Goal: Task Accomplishment & Management: Complete application form

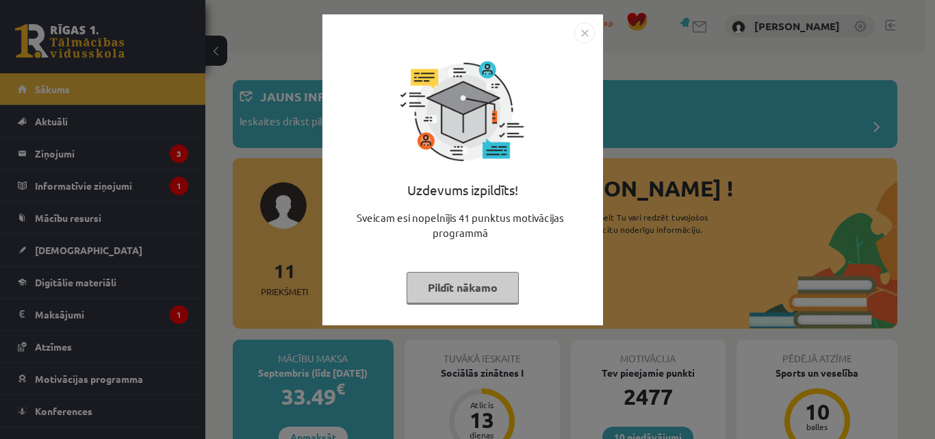
click at [591, 34] on img "Close" at bounding box center [584, 33] width 21 height 21
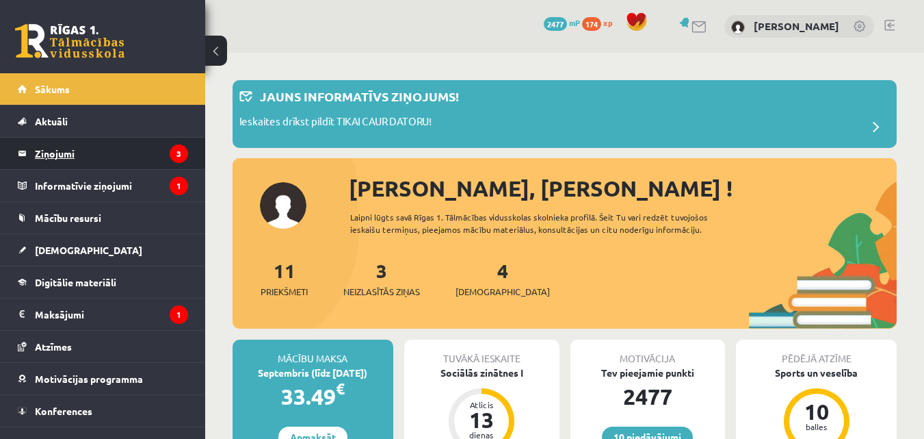
click at [88, 154] on legend "Ziņojumi 3" at bounding box center [111, 153] width 153 height 31
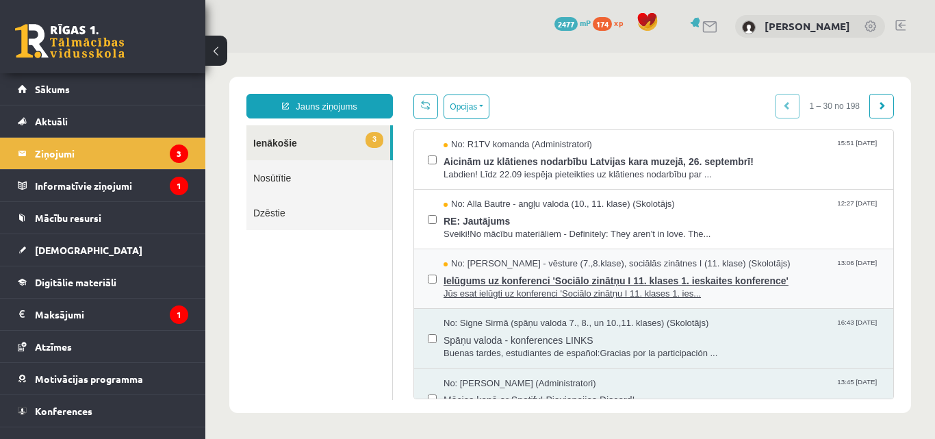
click at [530, 278] on span "Ielūgums uz konferenci 'Sociālo zinātņu I 11. klases 1. ieskaites konference'" at bounding box center [661, 278] width 436 height 17
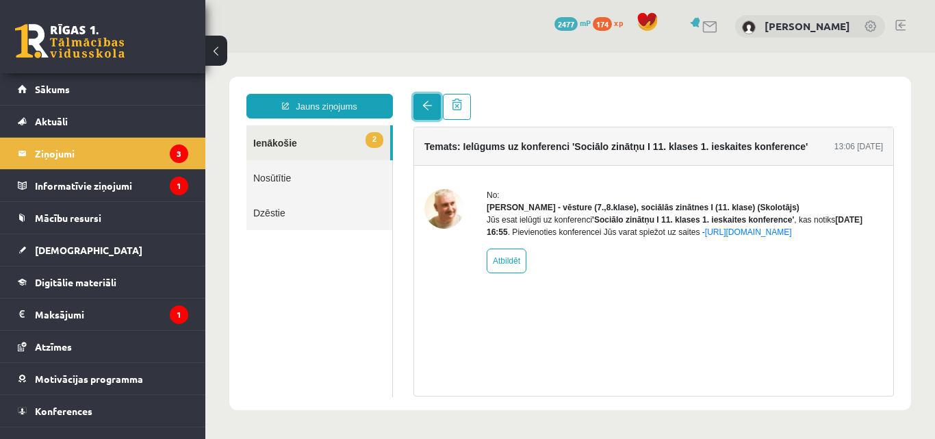
click at [434, 104] on link at bounding box center [426, 107] width 27 height 26
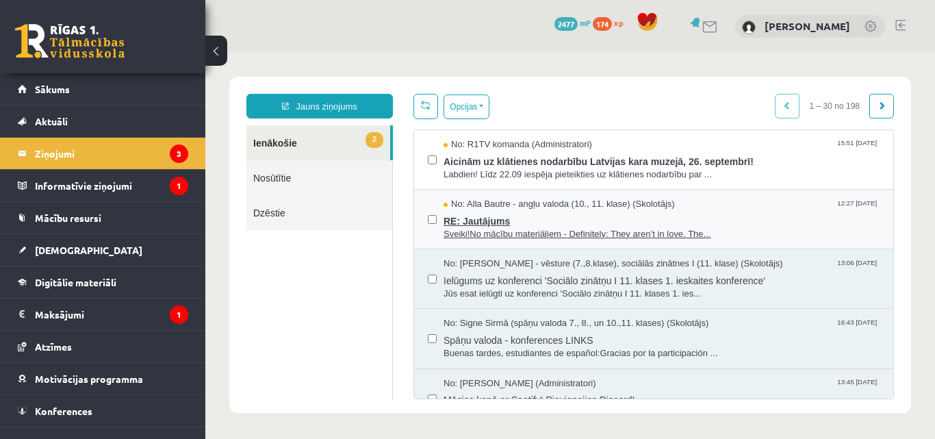
click at [508, 224] on span "RE: Jautājums" at bounding box center [661, 219] width 436 height 17
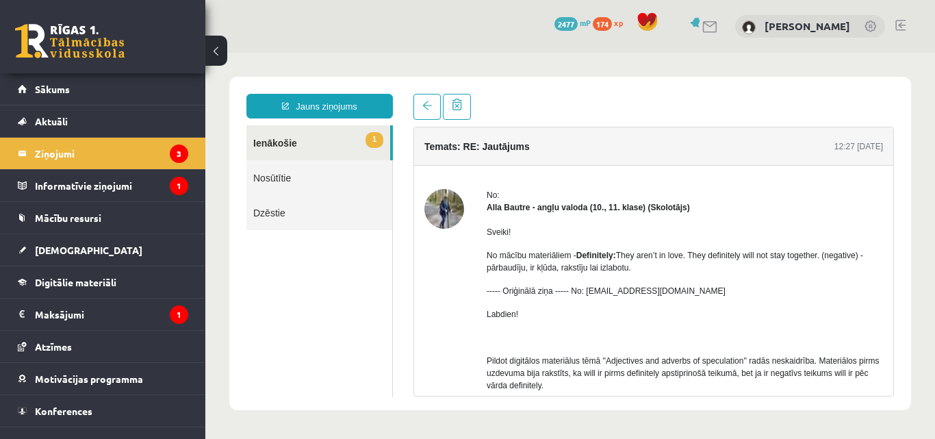
click at [324, 152] on link "1 Ienākošie" at bounding box center [318, 142] width 144 height 35
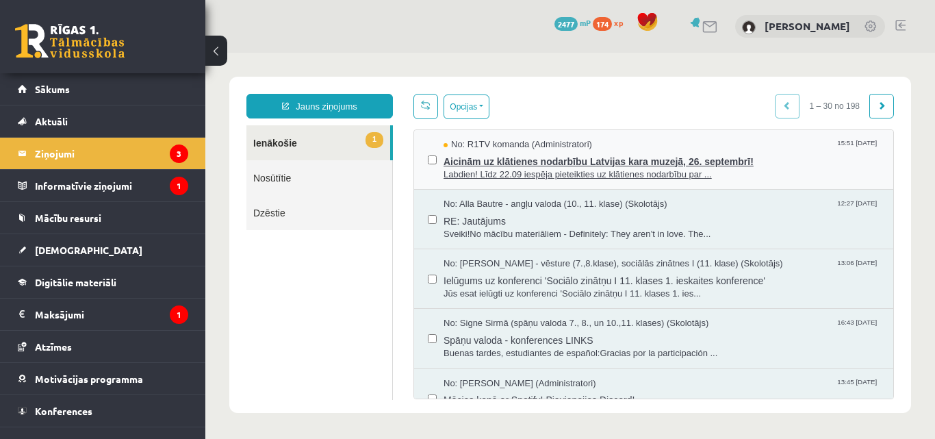
click at [567, 151] on span "Aicinām uz klātienes nodarbību Latvijas kara muzejā, 26. septembrī!" at bounding box center [661, 159] width 436 height 17
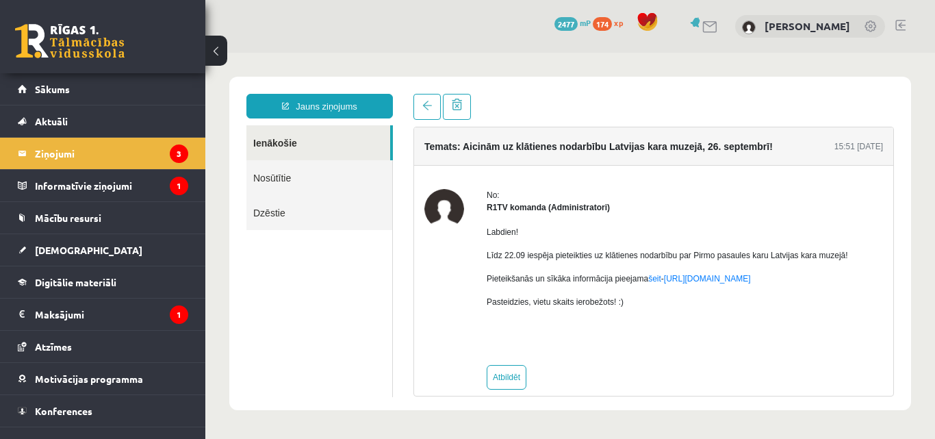
click at [293, 147] on link "Ienākošie" at bounding box center [318, 142] width 144 height 35
click at [94, 189] on legend "Informatīvie ziņojumi 1" at bounding box center [111, 185] width 153 height 31
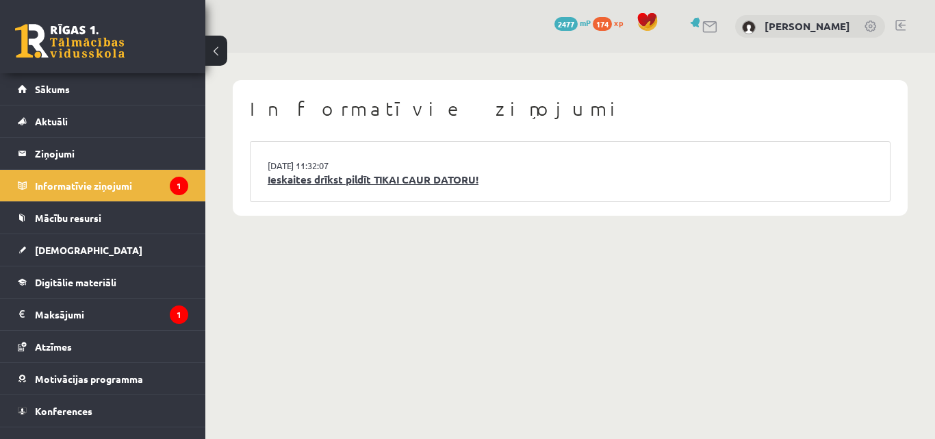
click at [471, 172] on link "Ieskaites drīkst pildīt TIKAI CAUR DATORU!" at bounding box center [570, 180] width 605 height 16
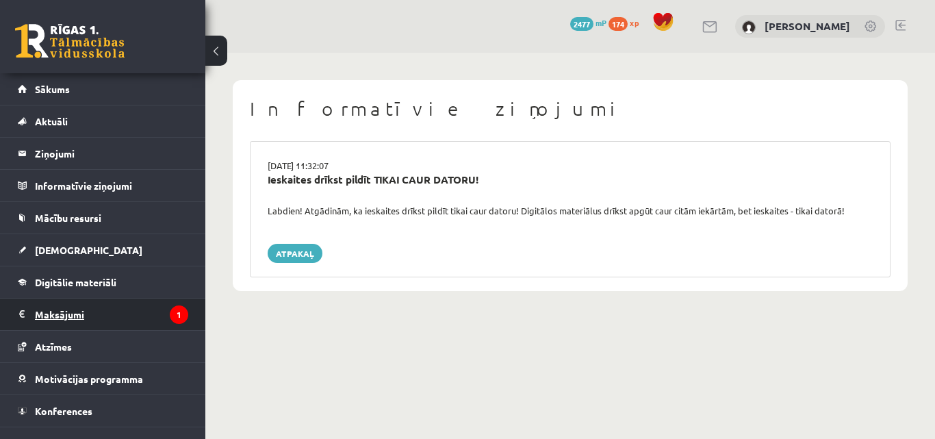
click at [37, 313] on legend "Maksājumi 1" at bounding box center [111, 313] width 153 height 31
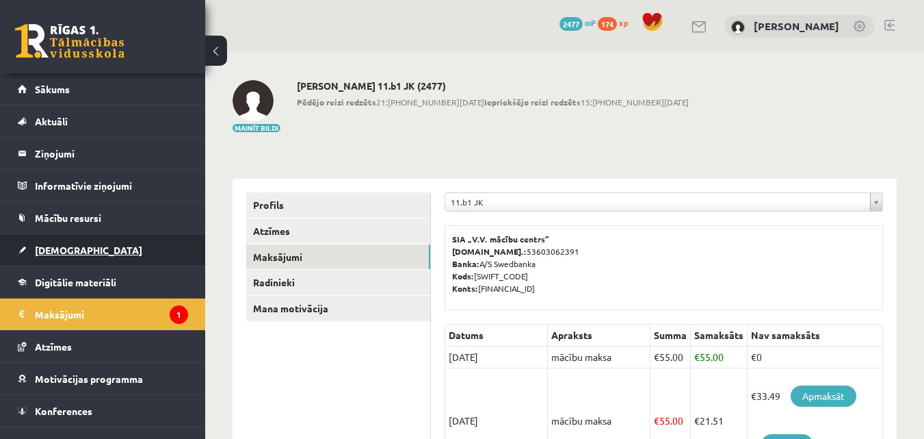
click at [59, 248] on span "[DEMOGRAPHIC_DATA]" at bounding box center [88, 250] width 107 height 12
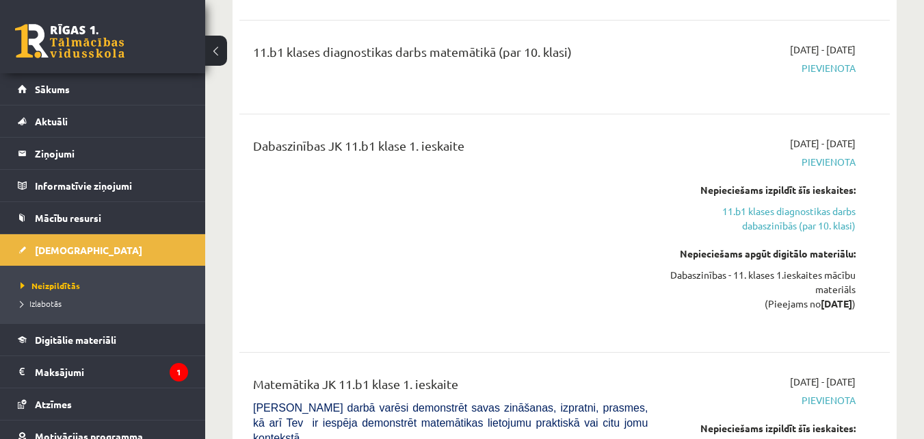
click at [565, 232] on div "Dabaszinības JK 11.b1 klase 1. ieskaite" at bounding box center [450, 233] width 415 height 194
click at [456, 254] on div "Dabaszinības JK 11.b1 klase 1. ieskaite" at bounding box center [450, 233] width 415 height 194
click at [42, 398] on span "Atzīmes" at bounding box center [53, 404] width 37 height 12
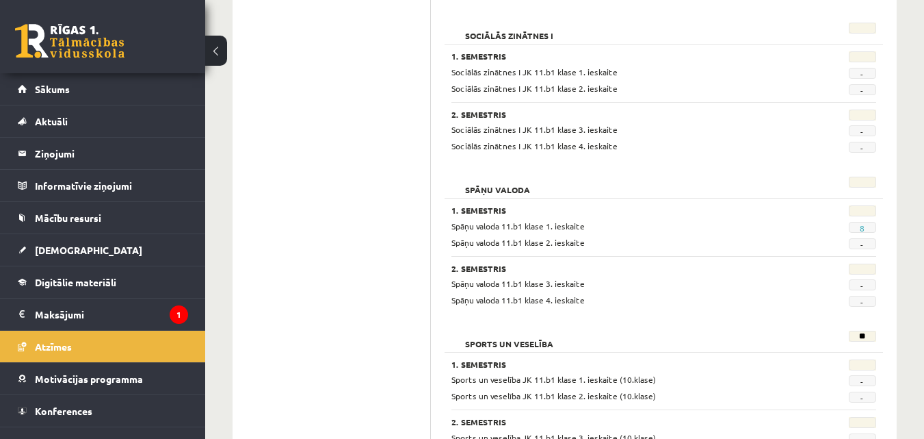
scroll to position [1300, 0]
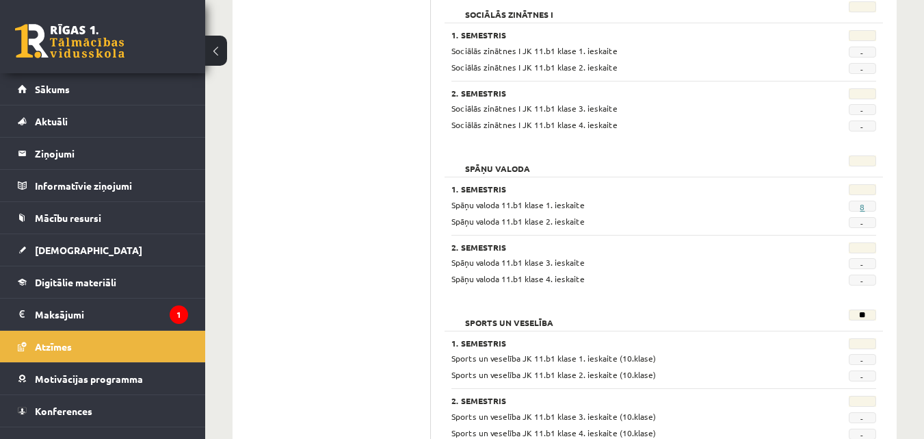
click at [861, 201] on link "8" at bounding box center [862, 206] width 5 height 11
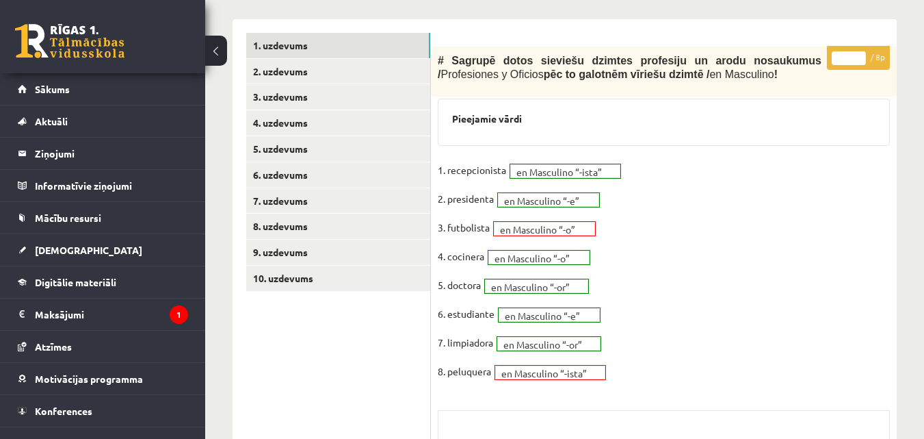
scroll to position [411, 0]
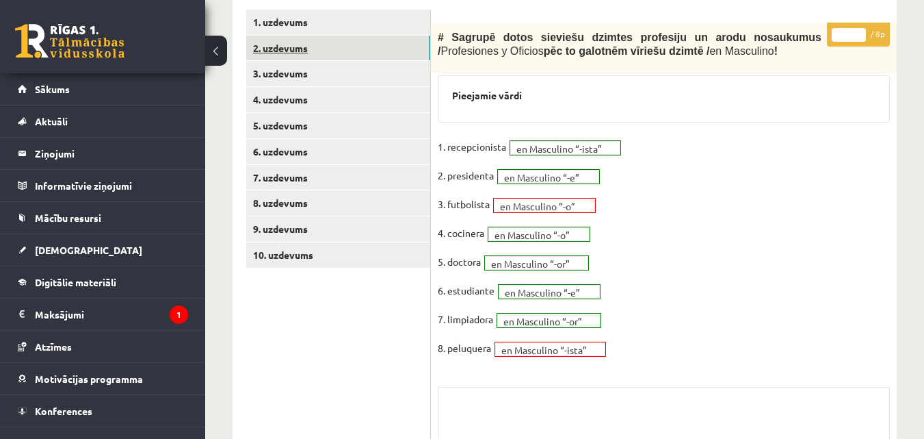
click at [323, 43] on link "2. uzdevums" at bounding box center [338, 48] width 184 height 25
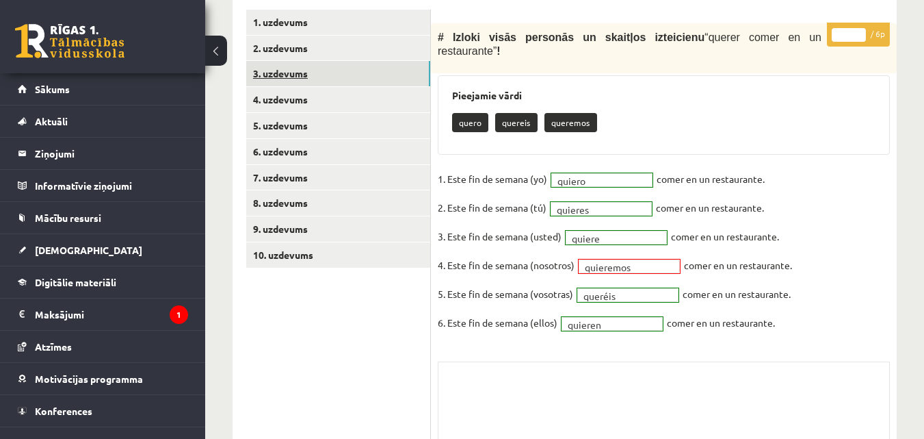
click at [265, 72] on link "3. uzdevums" at bounding box center [338, 73] width 184 height 25
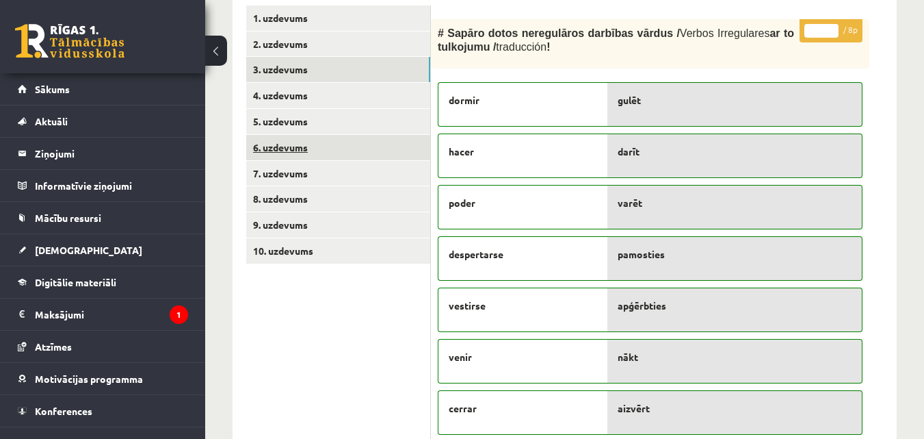
scroll to position [393, 0]
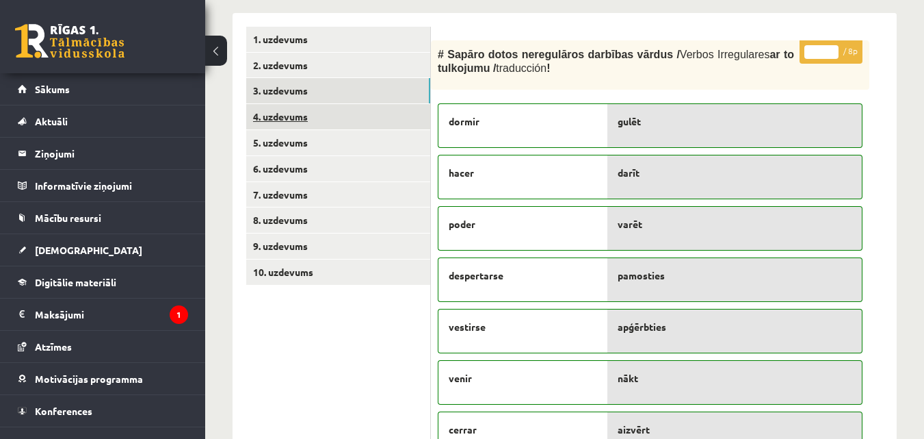
click at [287, 120] on link "4. uzdevums" at bounding box center [338, 116] width 184 height 25
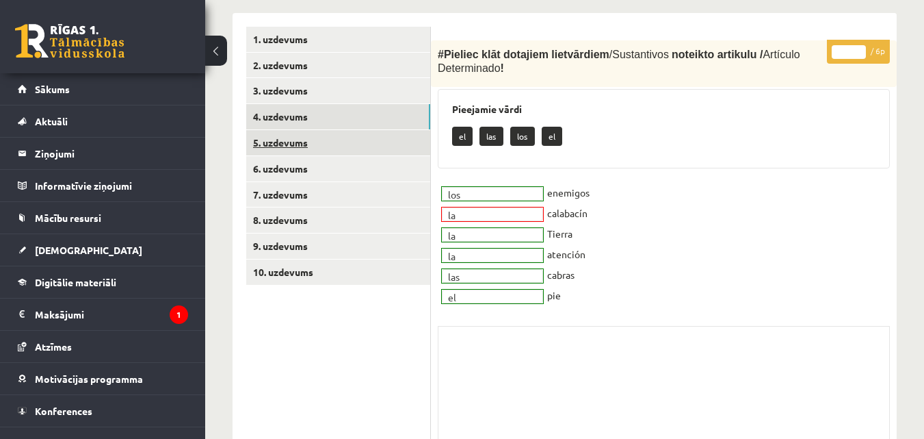
click at [269, 139] on link "5. uzdevums" at bounding box center [338, 142] width 184 height 25
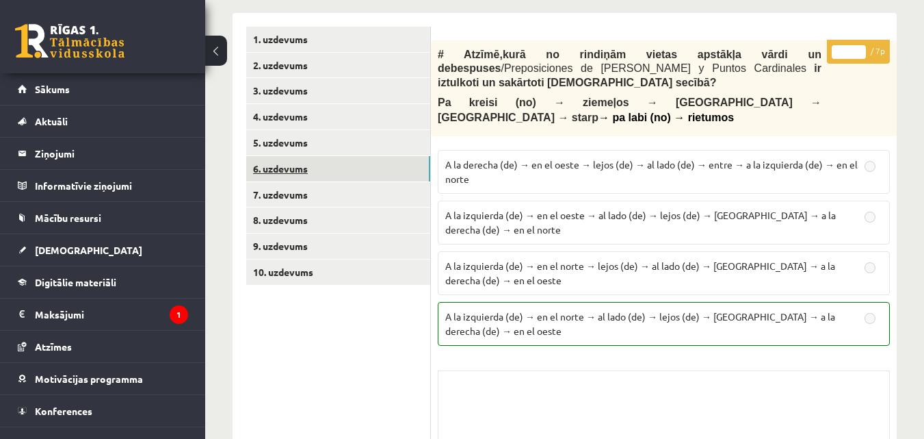
click at [270, 165] on link "6. uzdevums" at bounding box center [338, 168] width 184 height 25
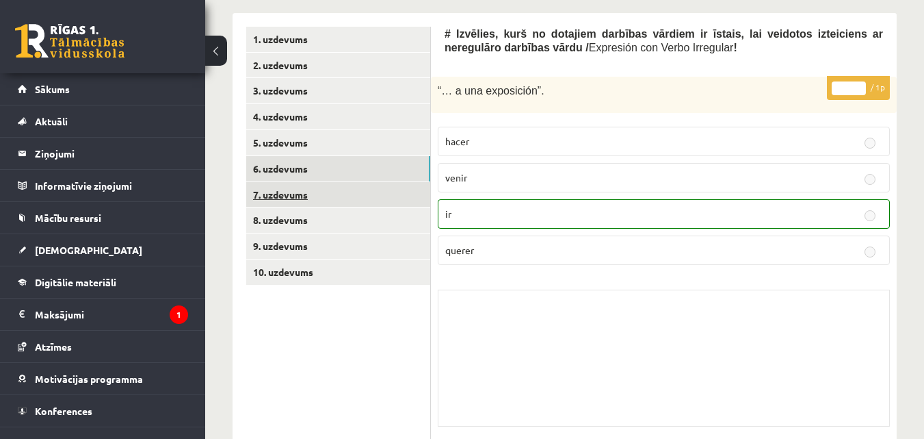
click at [270, 193] on link "7. uzdevums" at bounding box center [338, 194] width 184 height 25
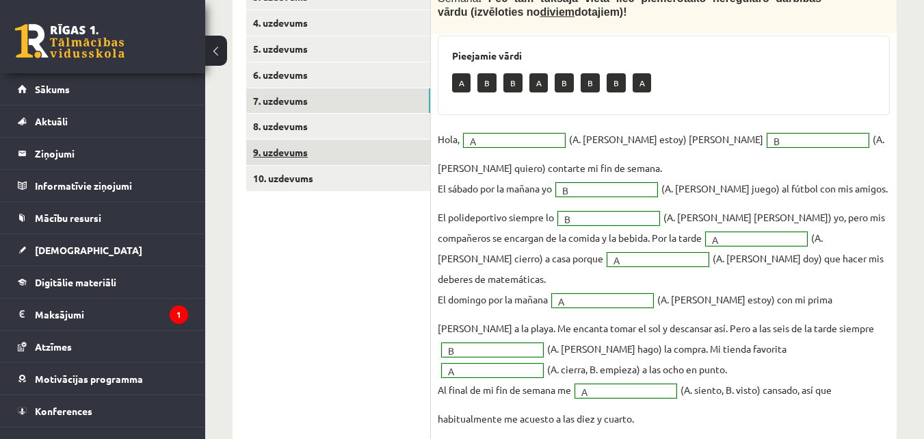
scroll to position [462, 0]
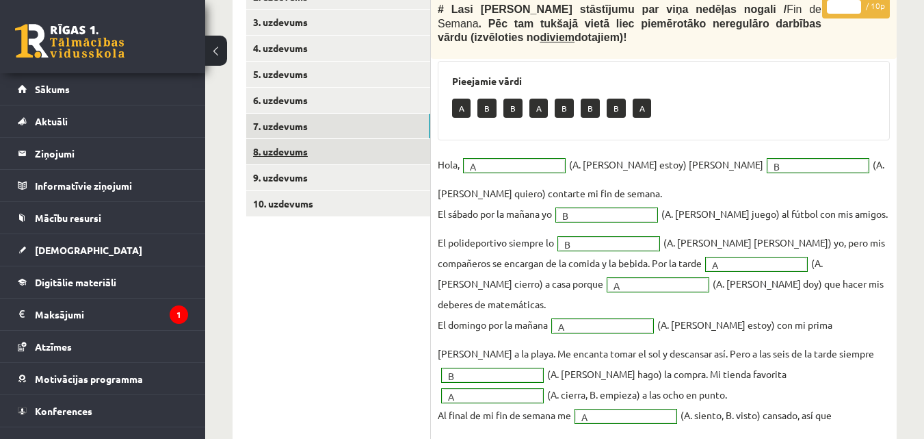
click at [300, 143] on link "8. uzdevums" at bounding box center [338, 151] width 184 height 25
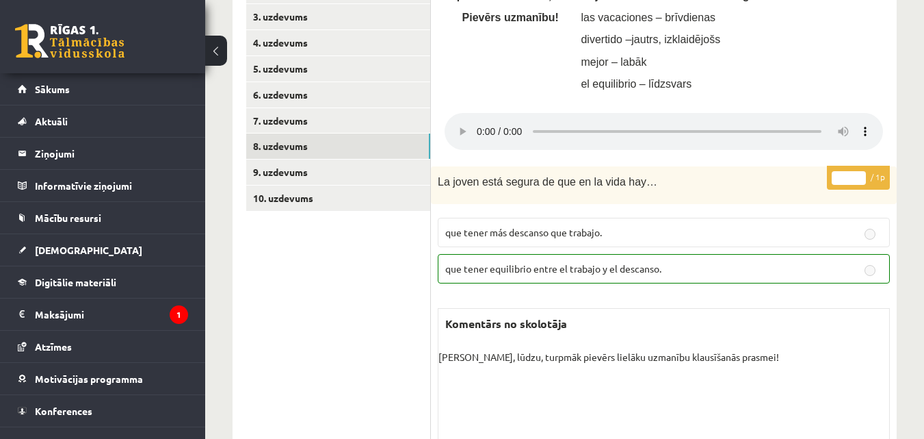
scroll to position [325, 0]
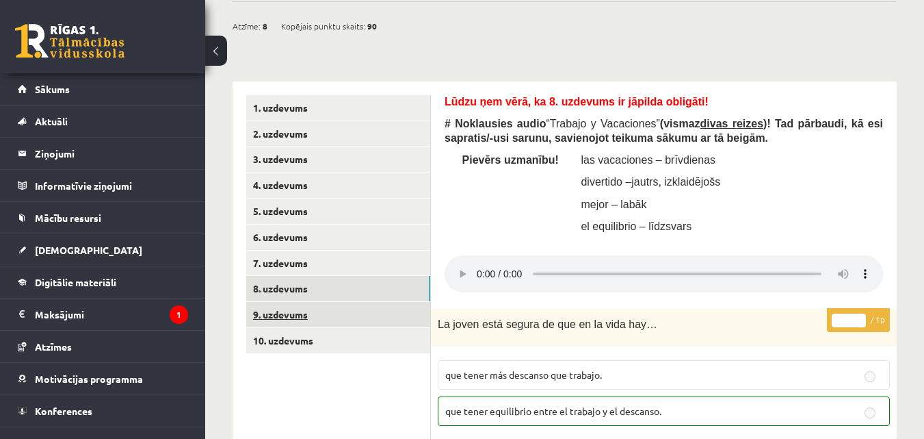
click at [278, 313] on link "9. uzdevums" at bounding box center [338, 314] width 184 height 25
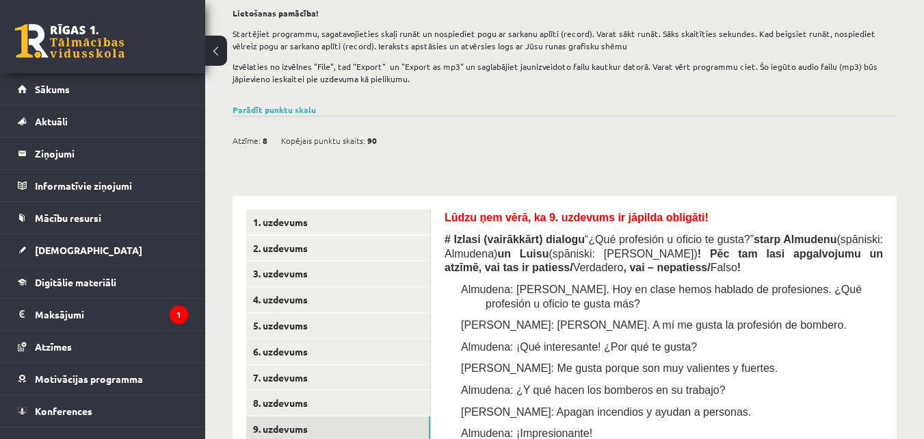
scroll to position [550, 0]
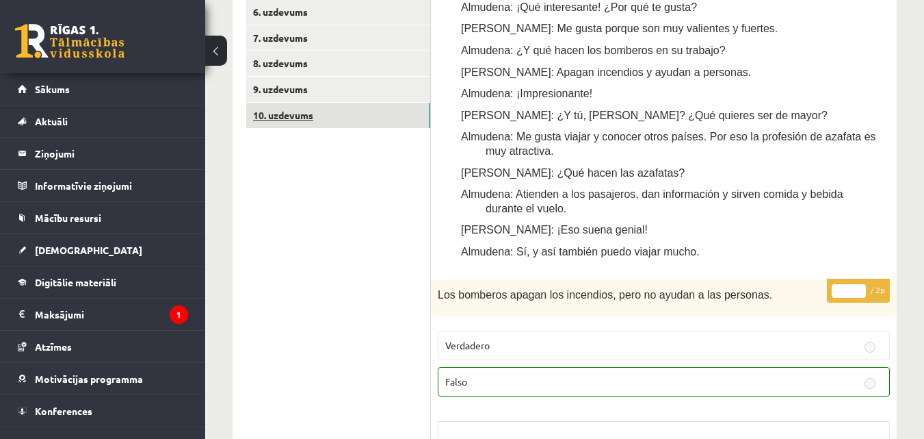
click at [328, 122] on link "10. uzdevums" at bounding box center [338, 115] width 184 height 25
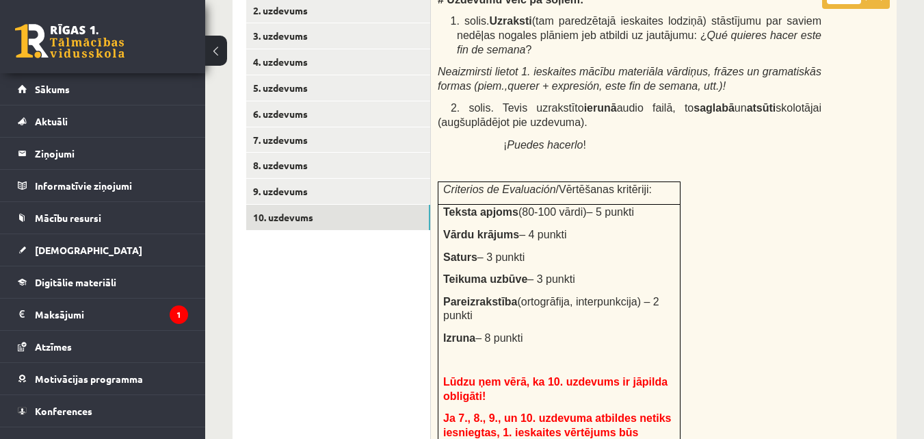
scroll to position [234, 0]
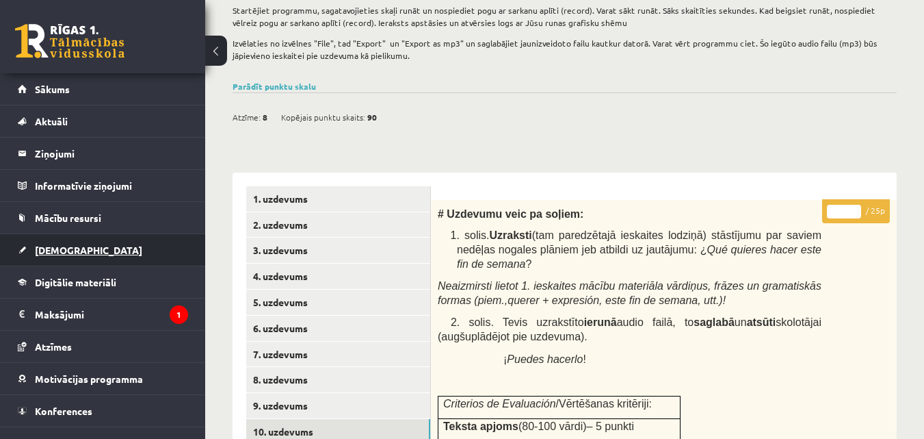
click at [56, 254] on span "[DEMOGRAPHIC_DATA]" at bounding box center [88, 250] width 107 height 12
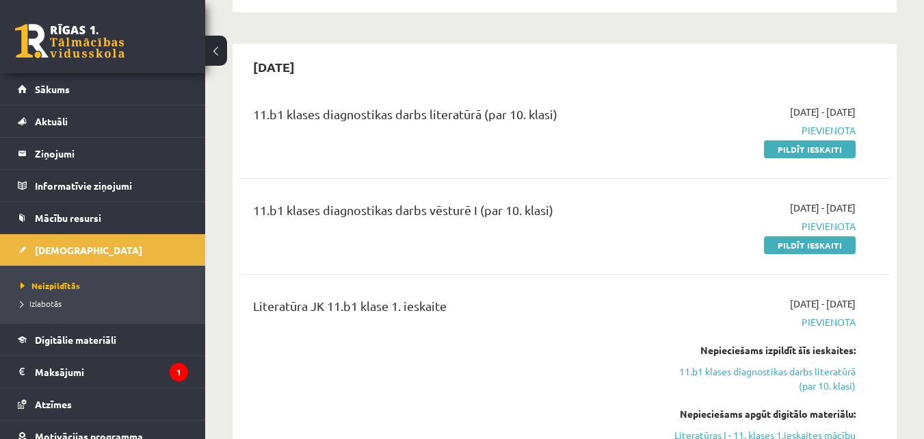
scroll to position [274, 0]
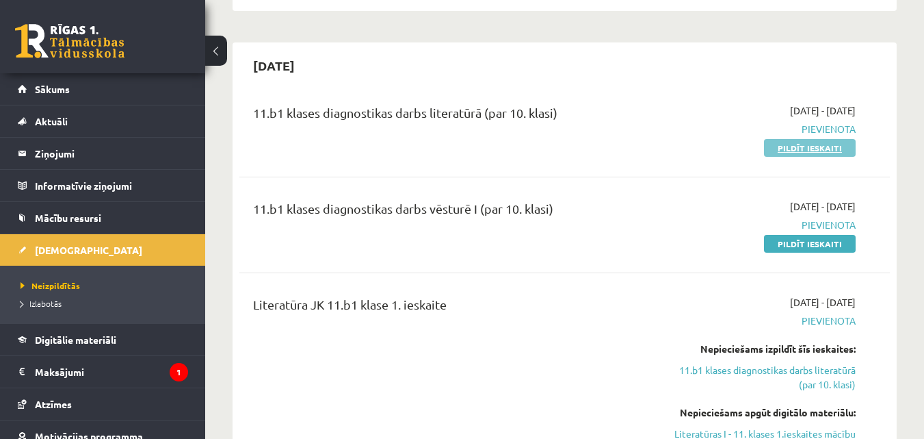
click at [807, 151] on link "Pildīt ieskaiti" at bounding box center [810, 148] width 92 height 18
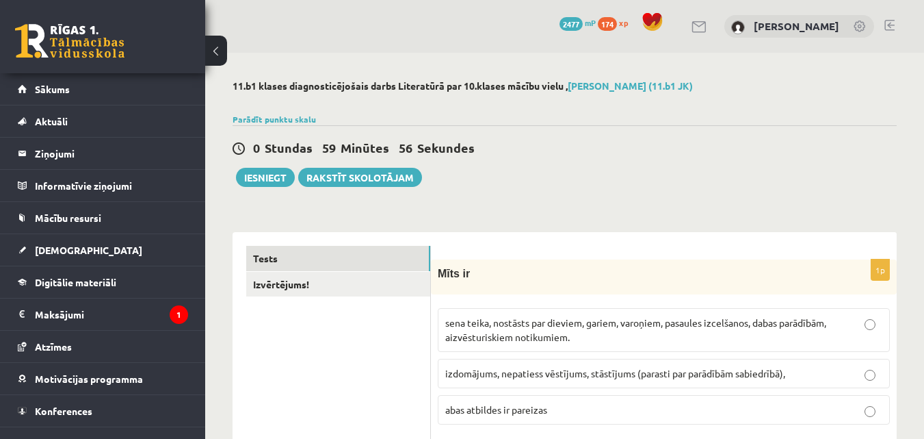
scroll to position [274, 0]
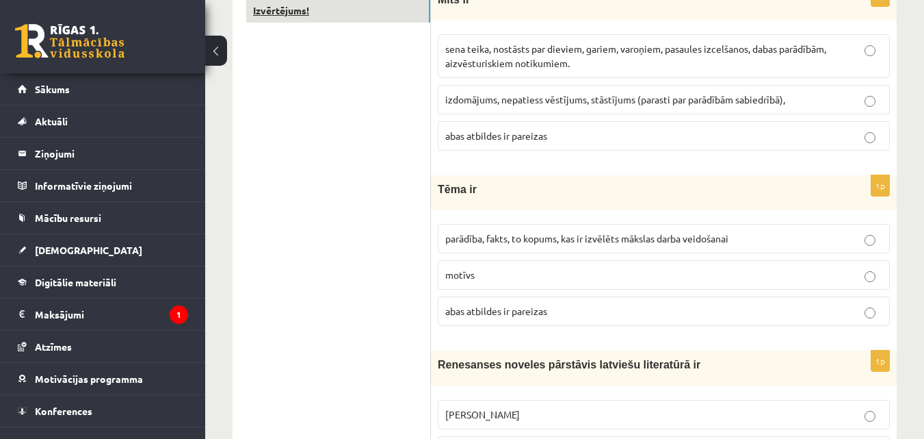
click at [365, 13] on link "Izvērtējums!" at bounding box center [338, 10] width 184 height 25
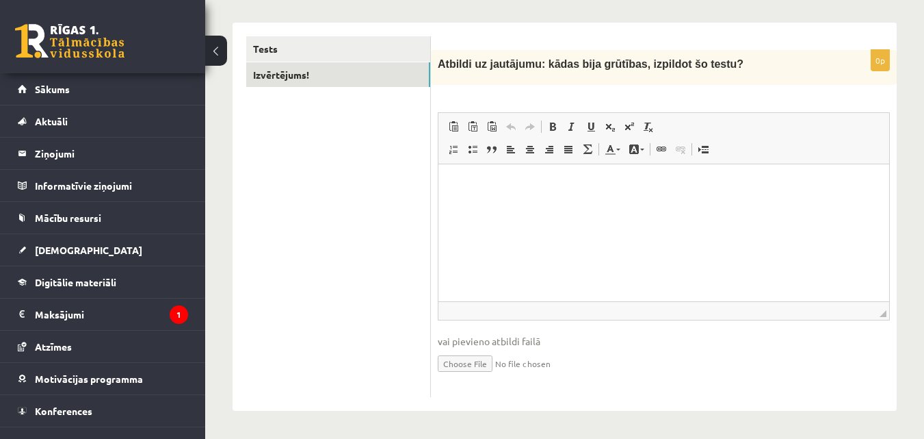
scroll to position [0, 0]
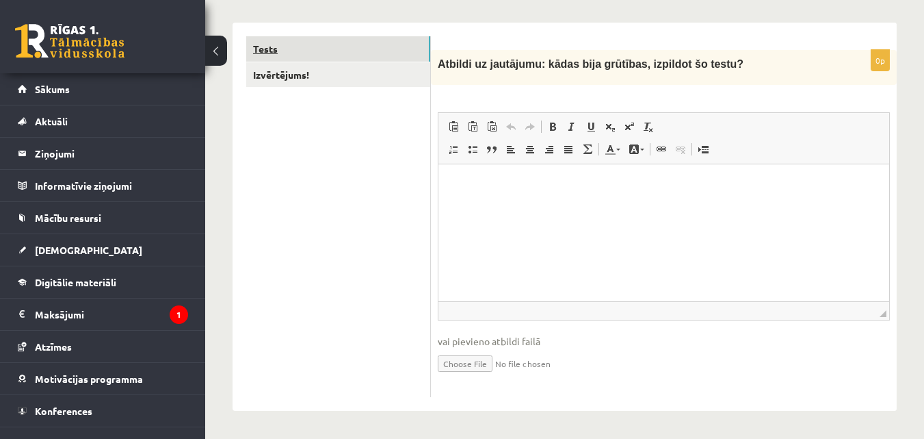
click at [277, 45] on link "Tests" at bounding box center [338, 48] width 184 height 25
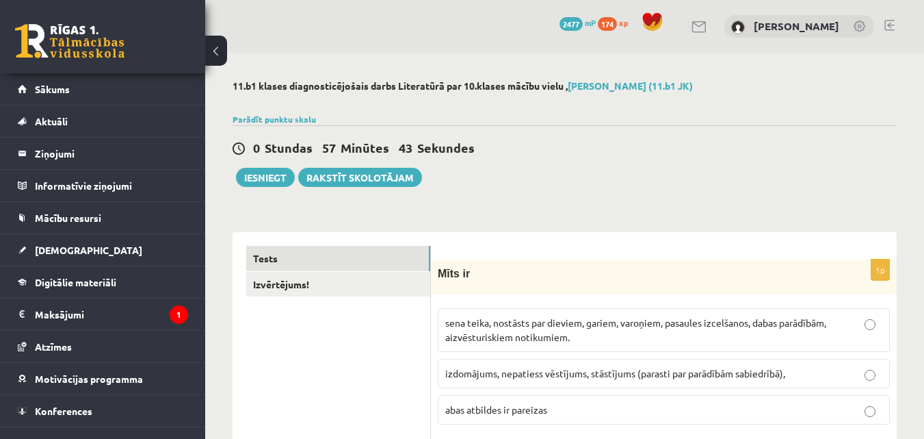
scroll to position [205, 0]
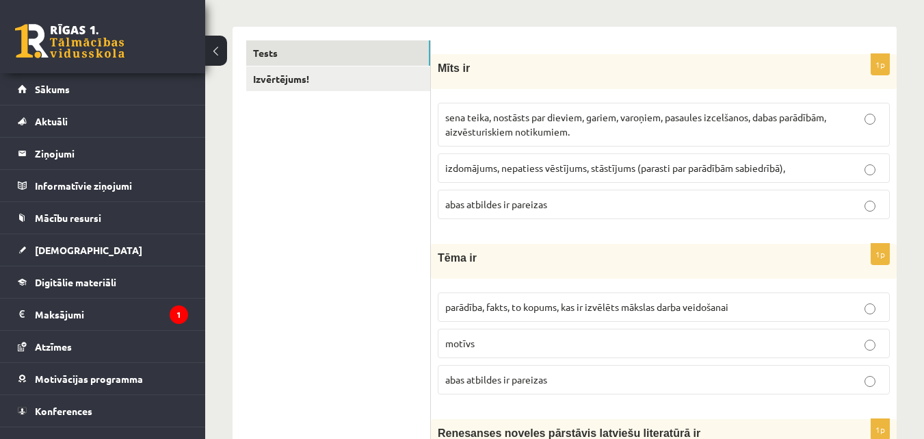
click at [701, 135] on p "sena teika, nostāsts par dieviem, gariem, varoņiem, pasaules izcelšanos, dabas …" at bounding box center [663, 124] width 437 height 29
click at [777, 207] on p "abas atbildes ir pareizas" at bounding box center [663, 204] width 437 height 14
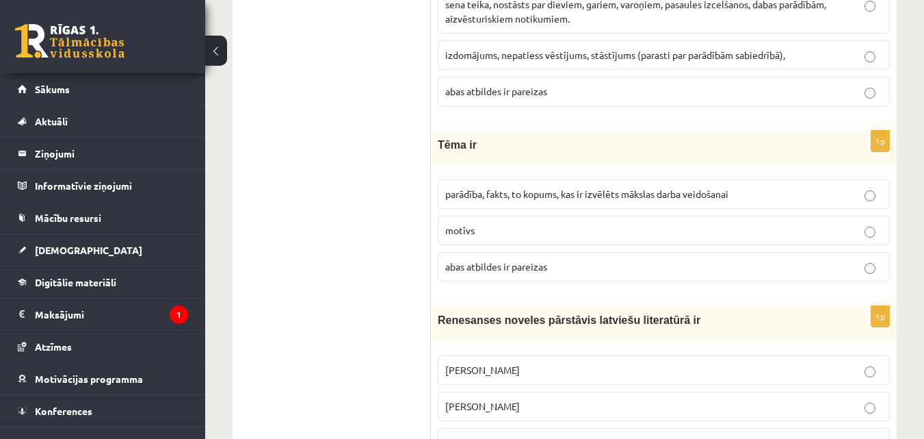
scroll to position [342, 0]
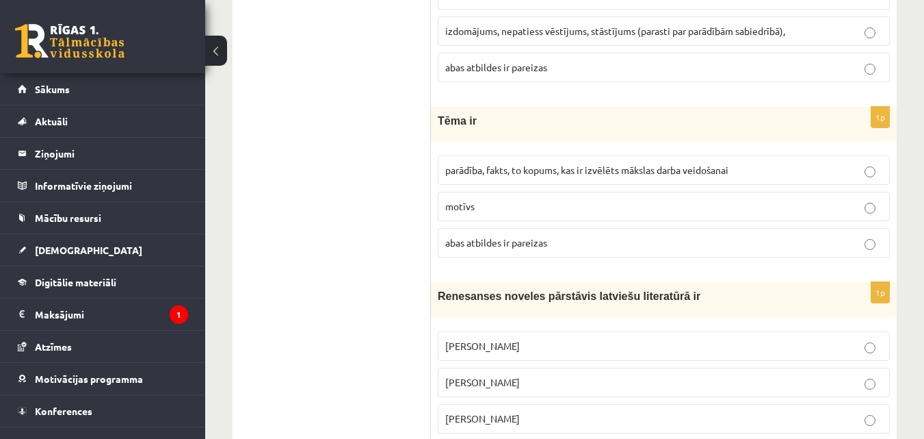
click at [698, 177] on p "parādība, fakts, to kopums, kas ir izvēlēts mākslas darba veidošanai" at bounding box center [663, 170] width 437 height 14
click at [577, 246] on p "abas atbildes ir pareizas" at bounding box center [663, 242] width 437 height 14
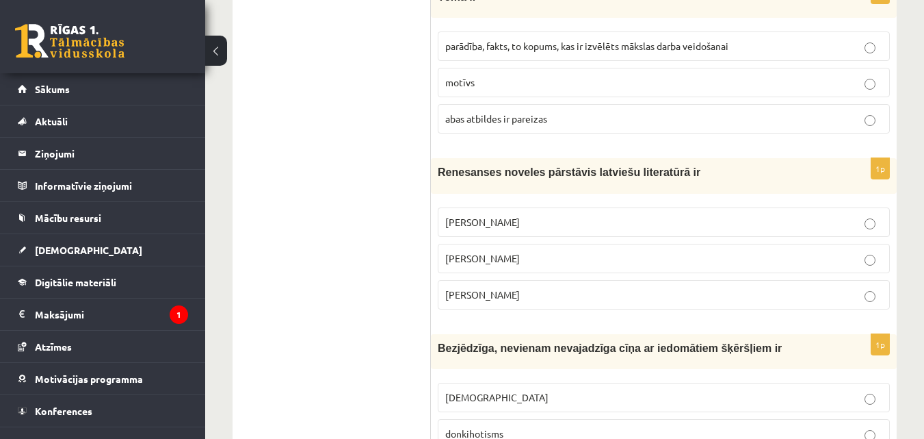
scroll to position [479, 0]
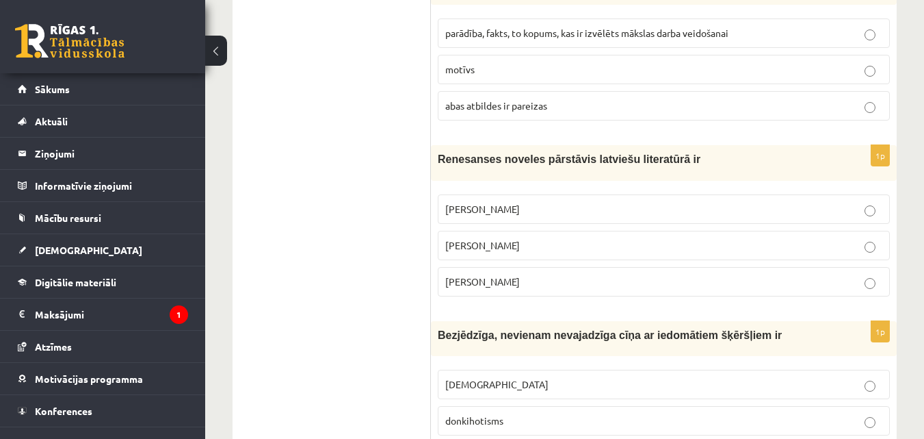
click at [623, 211] on p "[PERSON_NAME]" at bounding box center [663, 209] width 437 height 14
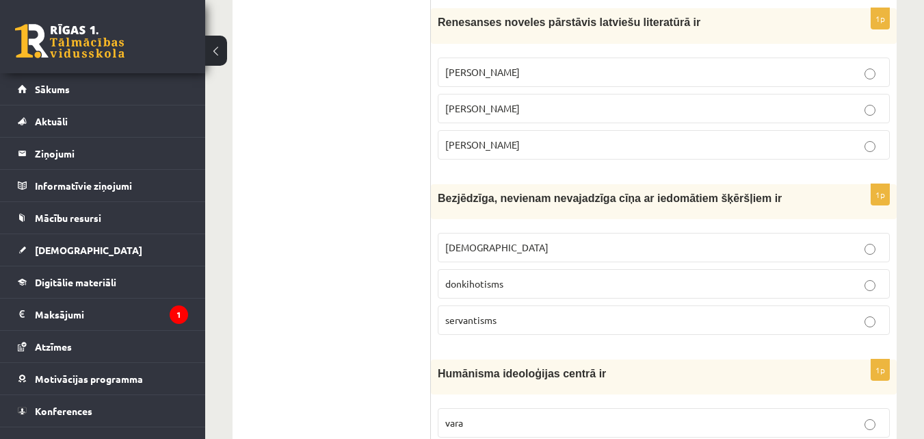
scroll to position [684, 0]
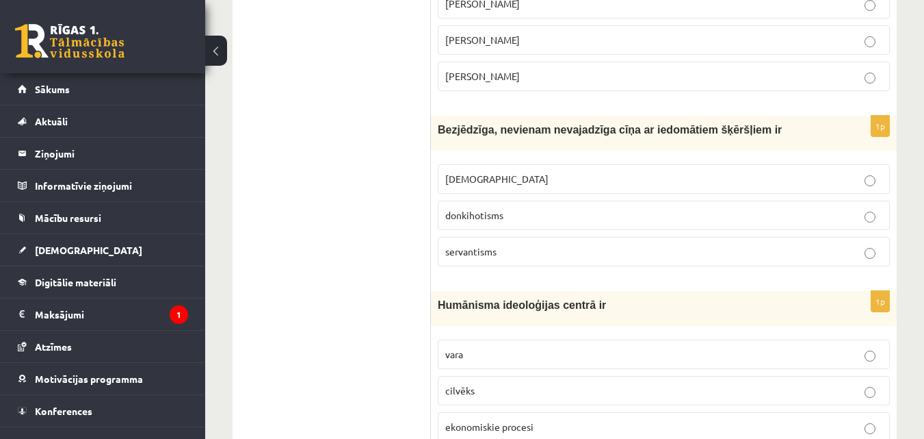
click at [702, 204] on label "donkihotisms" at bounding box center [664, 214] width 452 height 29
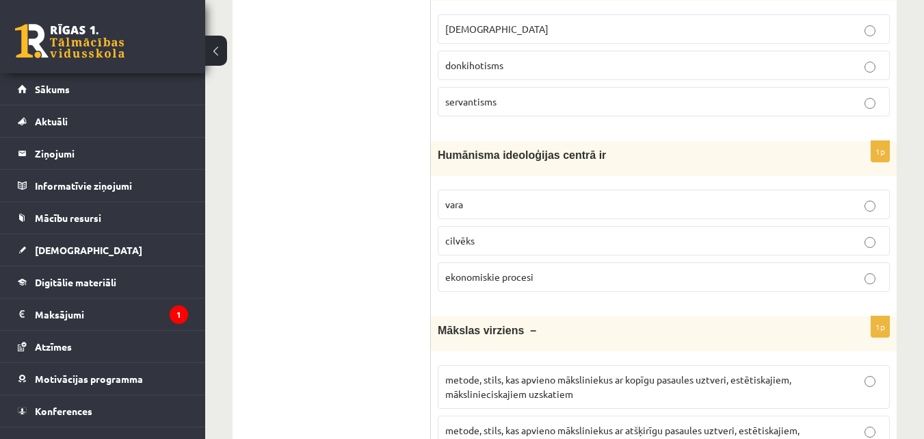
scroll to position [889, 0]
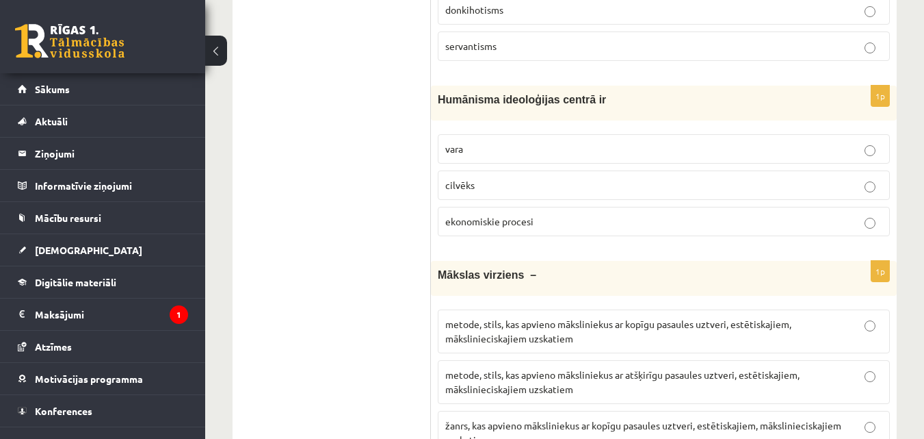
click at [569, 190] on p "cilvēks" at bounding box center [663, 185] width 437 height 14
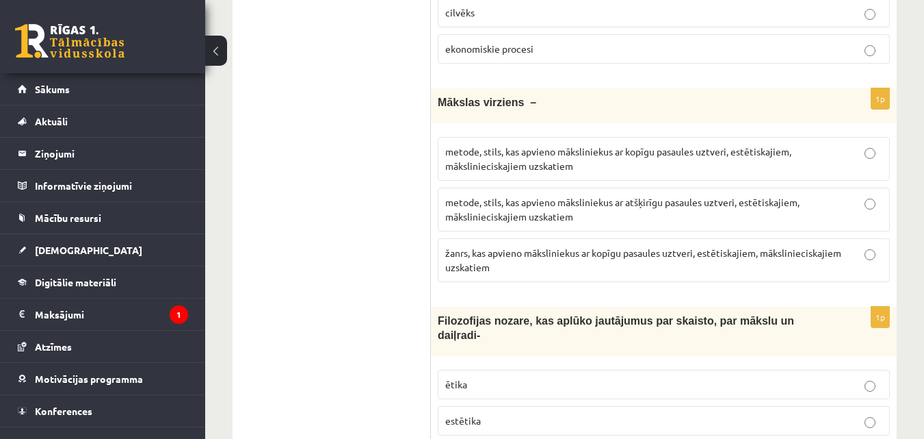
scroll to position [1095, 0]
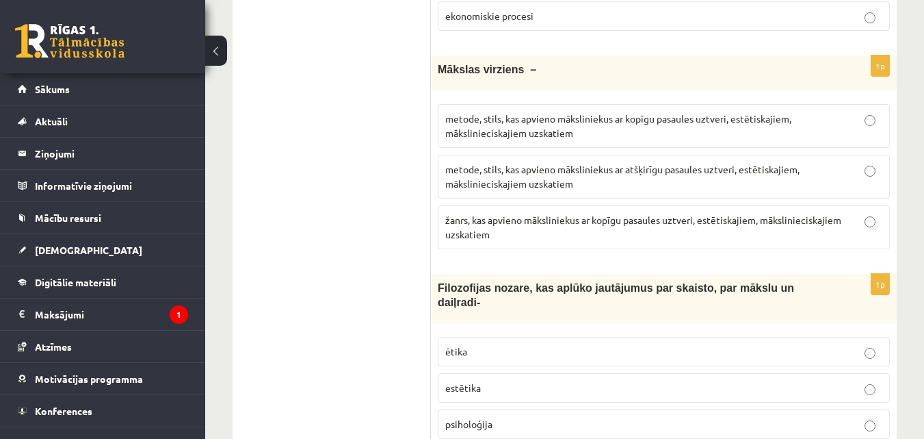
click at [663, 191] on p "metode, stils, kas apvieno māksliniekus ar atšķirīgu pasaules uztveri, estētisk…" at bounding box center [663, 176] width 437 height 29
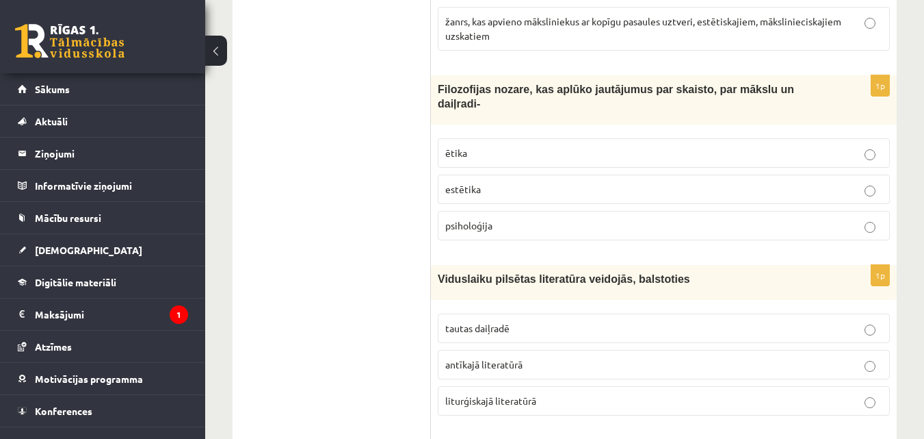
scroll to position [1300, 0]
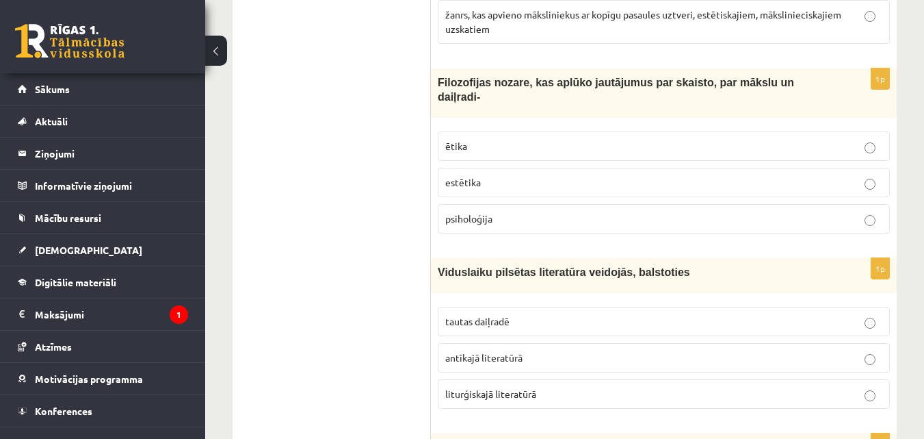
click at [647, 175] on p "estētika" at bounding box center [663, 182] width 437 height 14
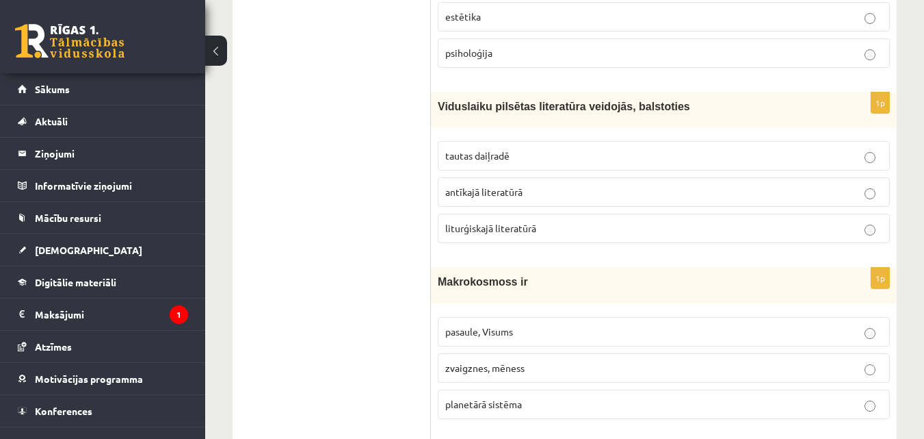
scroll to position [1505, 0]
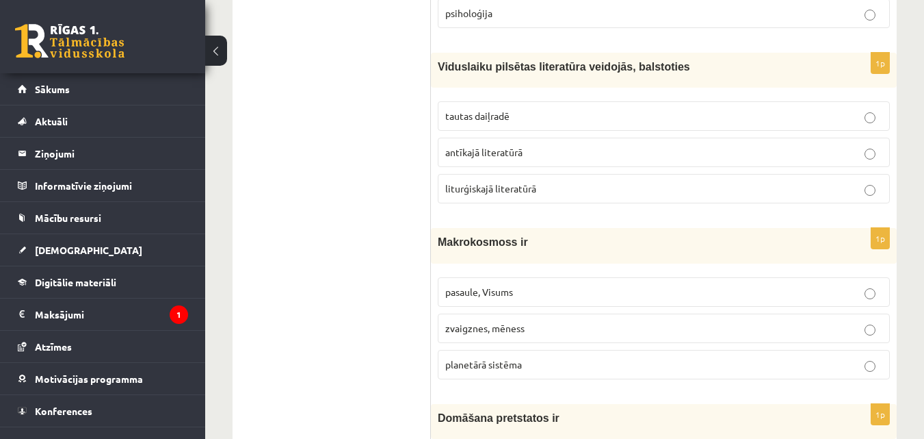
click at [764, 112] on label "tautas daiļradē" at bounding box center [664, 115] width 452 height 29
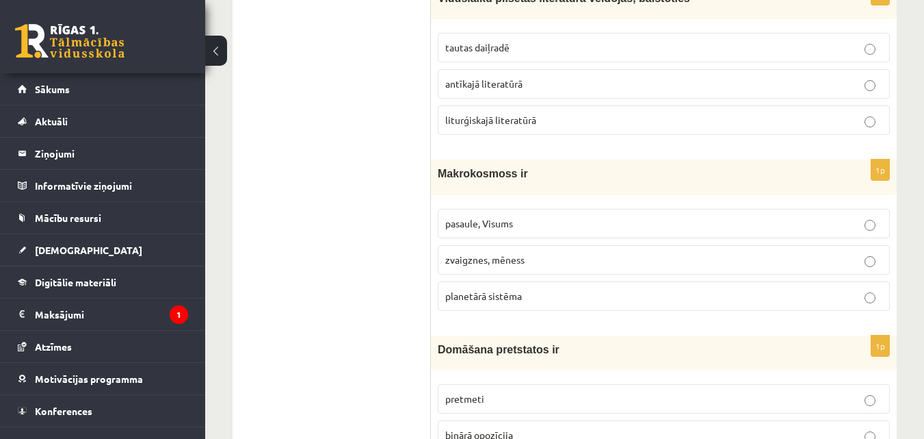
scroll to position [1642, 0]
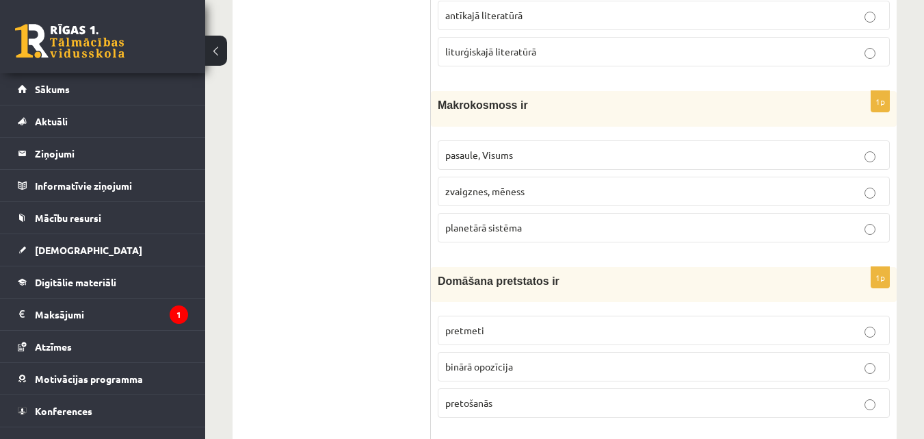
click at [567, 148] on p "pasaule, Visums" at bounding box center [663, 155] width 437 height 14
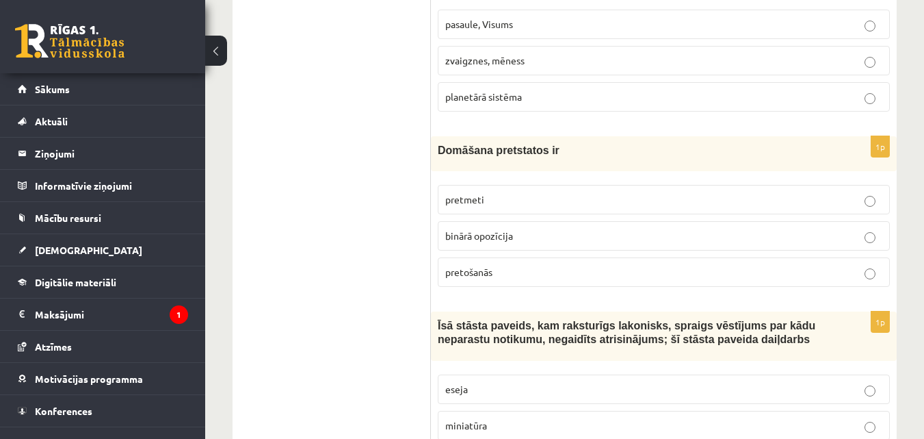
scroll to position [1779, 0]
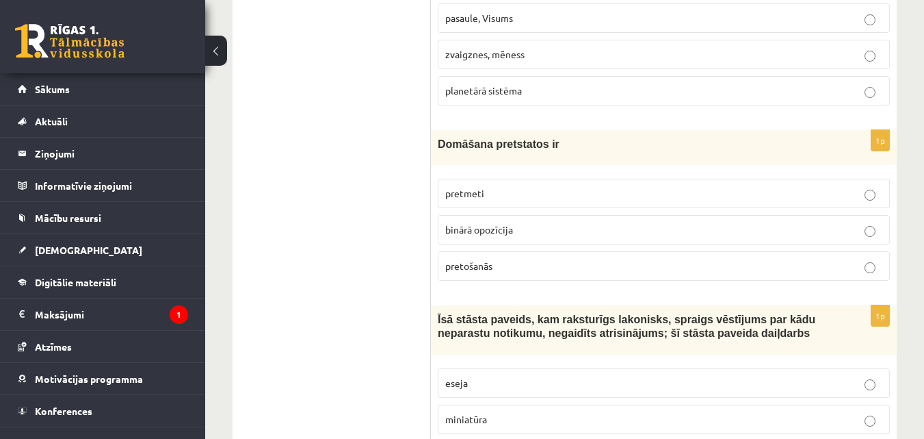
click at [590, 222] on p "binārā opozīcija" at bounding box center [663, 229] width 437 height 14
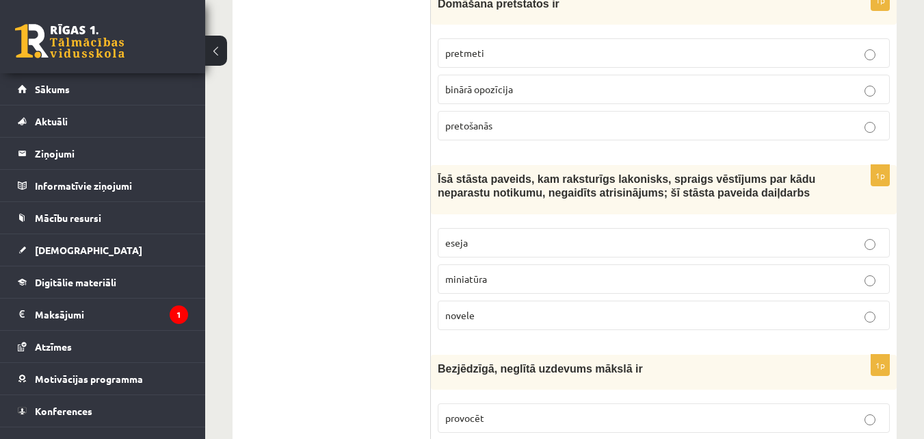
scroll to position [1916, 0]
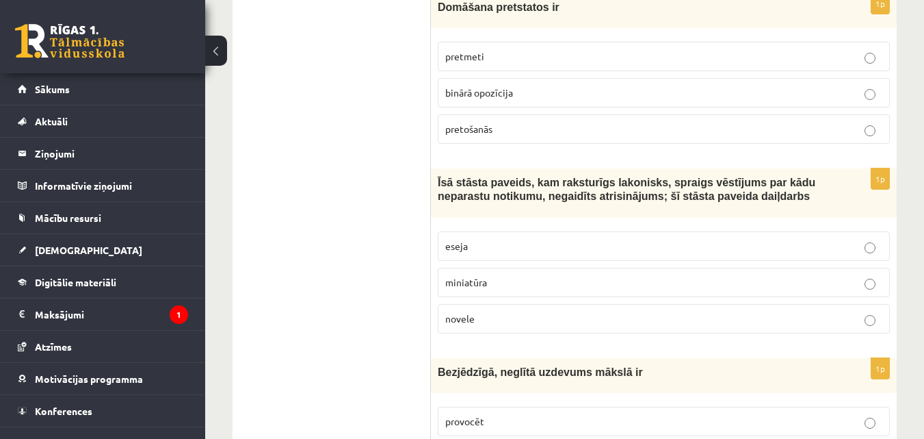
click at [549, 311] on p "novele" at bounding box center [663, 318] width 437 height 14
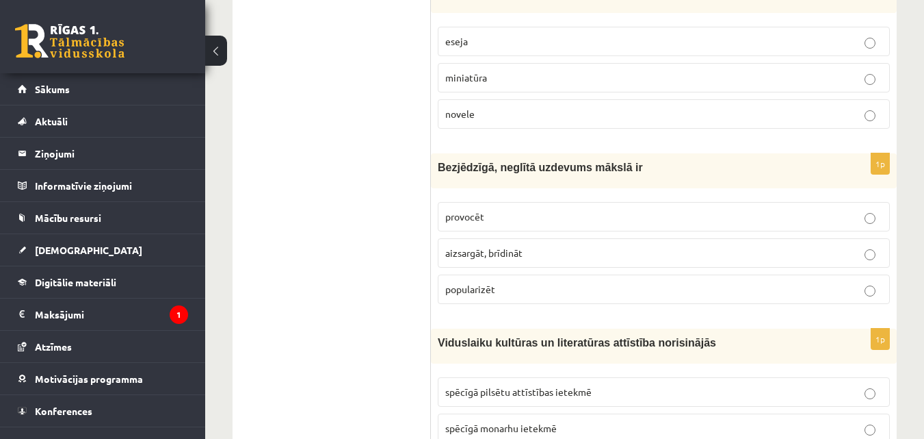
scroll to position [2121, 0]
click at [577, 211] on label "provocēt" at bounding box center [664, 215] width 452 height 29
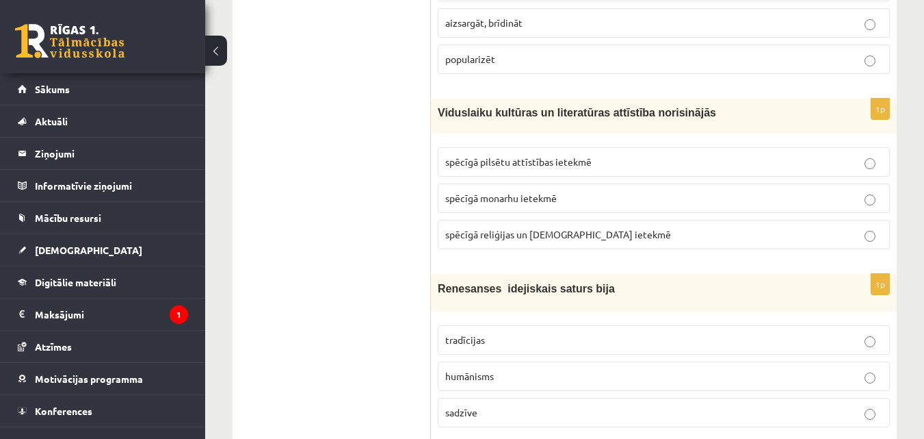
scroll to position [2326, 0]
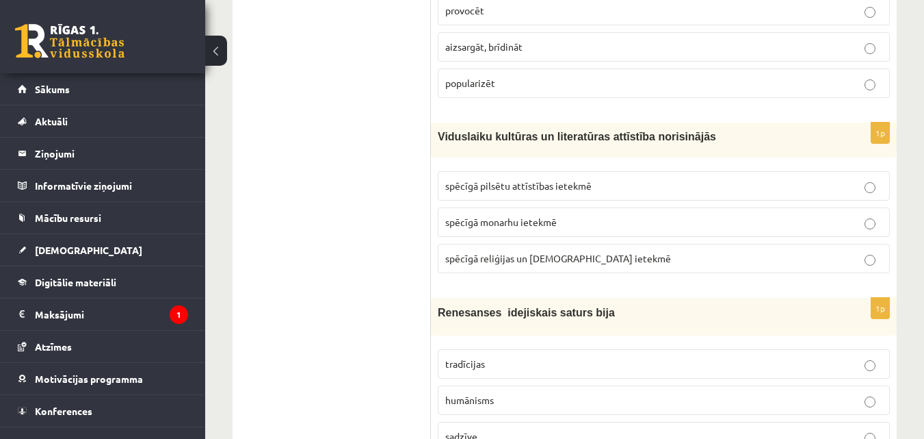
click at [538, 252] on span "spēcīgā reliģijas un baznīcas ietekmē" at bounding box center [558, 258] width 226 height 12
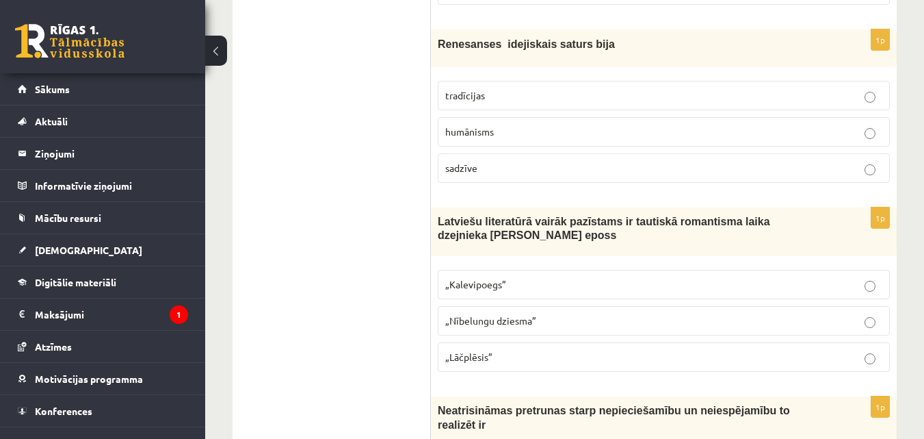
scroll to position [2600, 0]
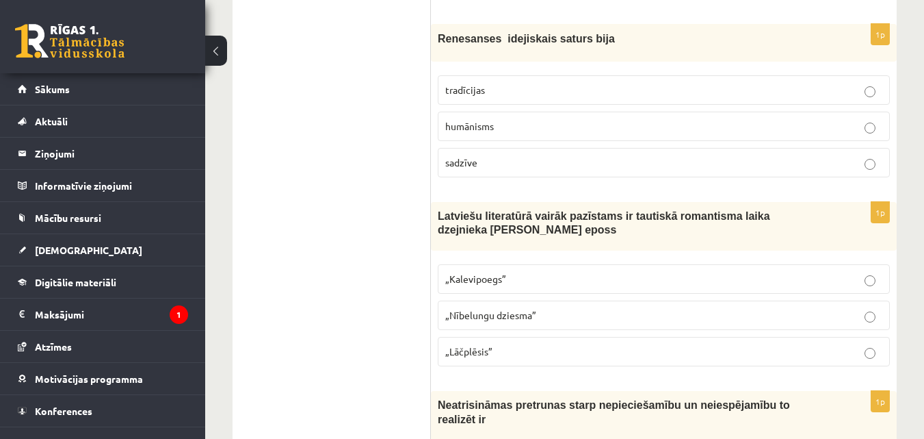
click at [569, 119] on p "humānisms" at bounding box center [663, 126] width 437 height 14
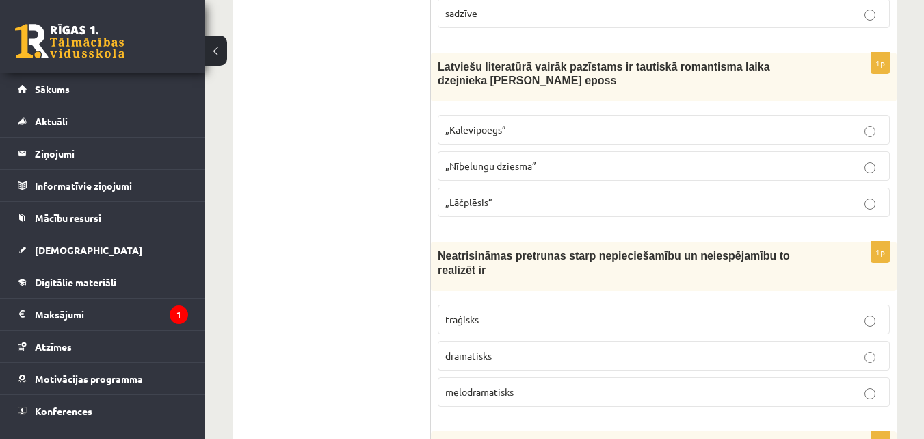
scroll to position [2668, 0]
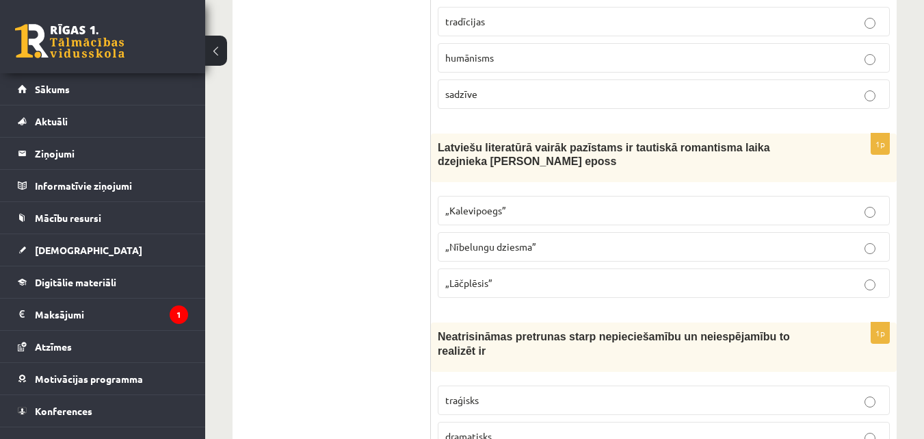
click at [520, 268] on label "„Lāčplēsis”" at bounding box center [664, 282] width 452 height 29
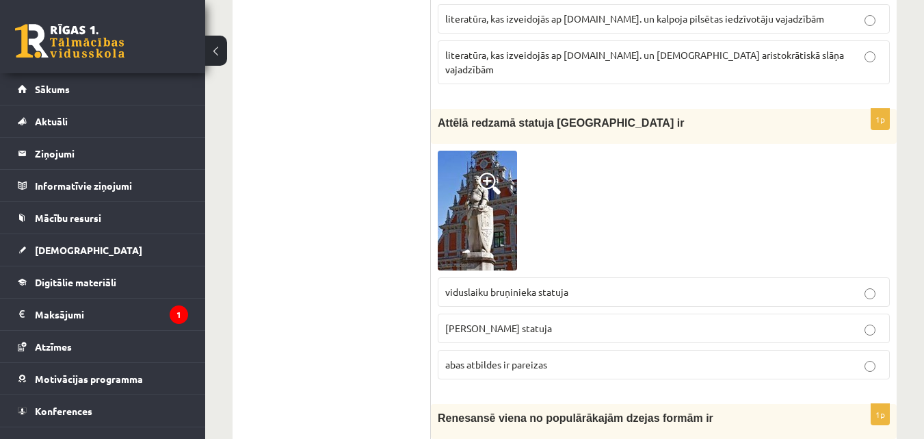
scroll to position [4200, 0]
click at [483, 107] on div "Attēlā redzamā statuja Rīgā ir" at bounding box center [664, 124] width 466 height 35
click at [491, 171] on span at bounding box center [490, 182] width 22 height 22
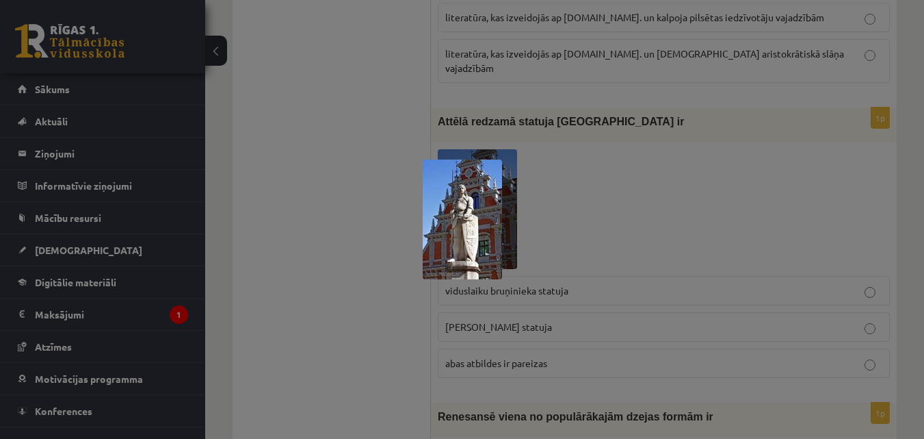
click at [611, 134] on div at bounding box center [462, 219] width 924 height 439
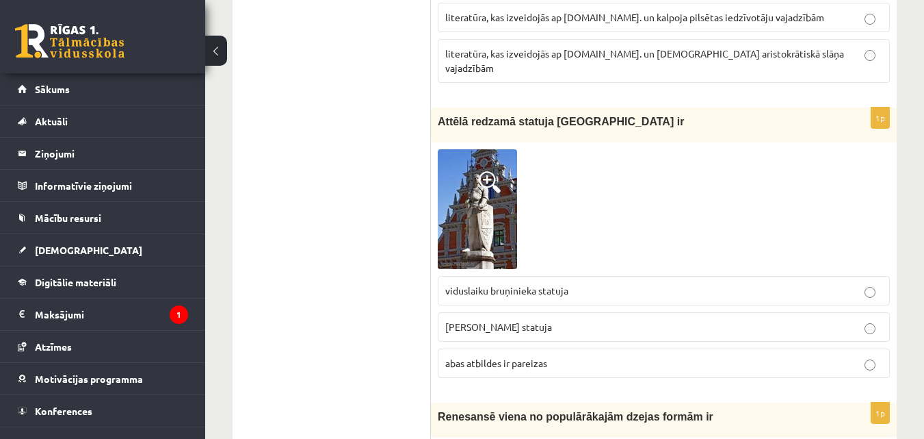
click at [499, 171] on span at bounding box center [490, 182] width 22 height 22
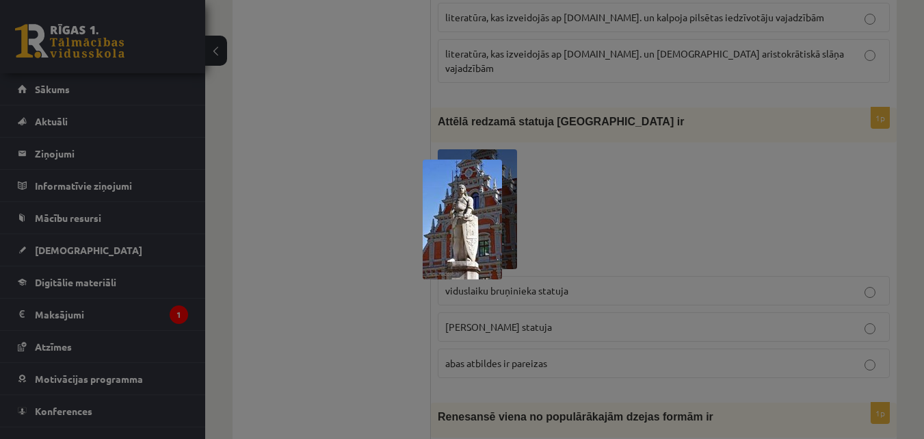
click at [780, 132] on div at bounding box center [462, 219] width 924 height 439
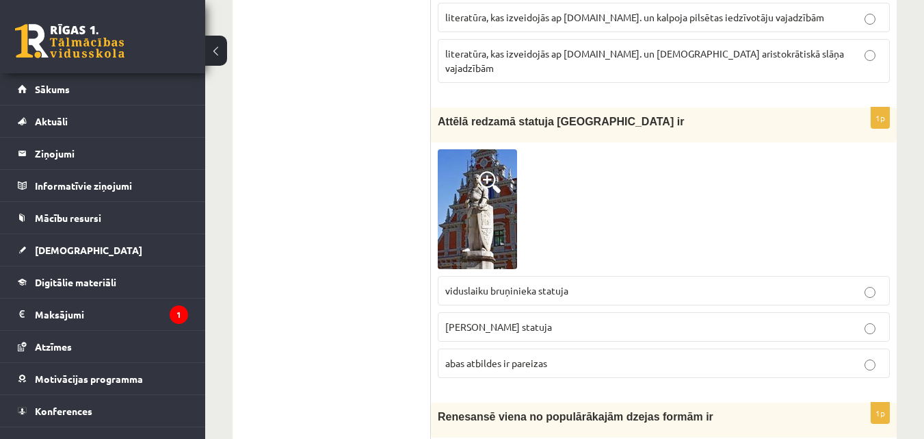
click at [565, 312] on label "Rolanda statuja" at bounding box center [664, 326] width 452 height 29
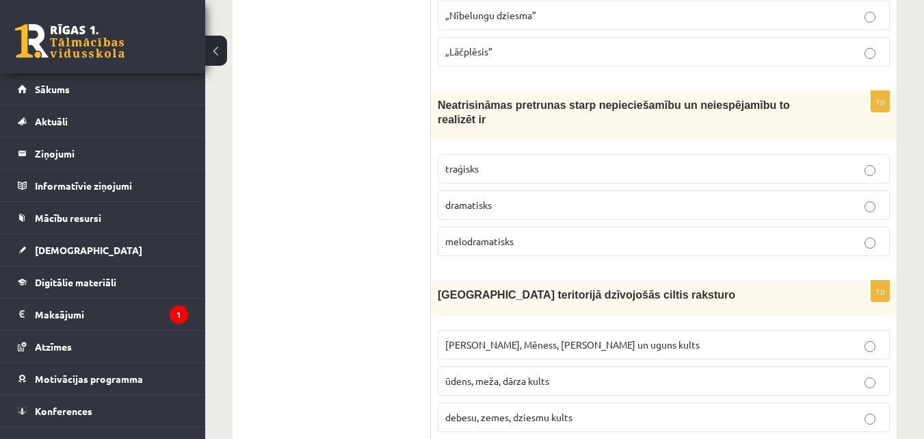
scroll to position [2900, 0]
click at [519, 197] on p "dramatisks" at bounding box center [663, 204] width 437 height 14
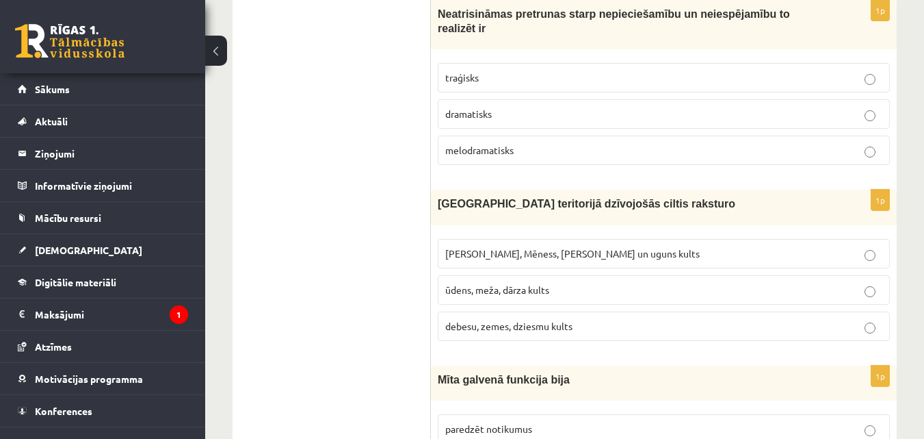
scroll to position [3037, 0]
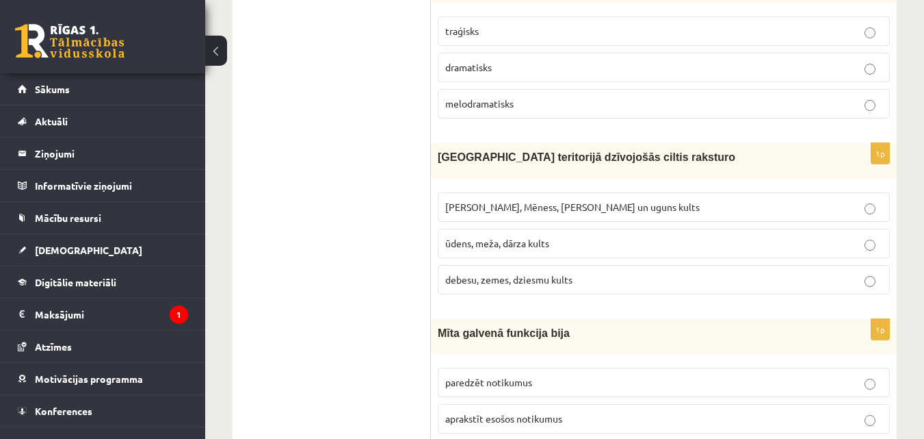
click at [567, 200] on p "Saules, Mēness, Pērkona un uguns kults" at bounding box center [663, 207] width 437 height 14
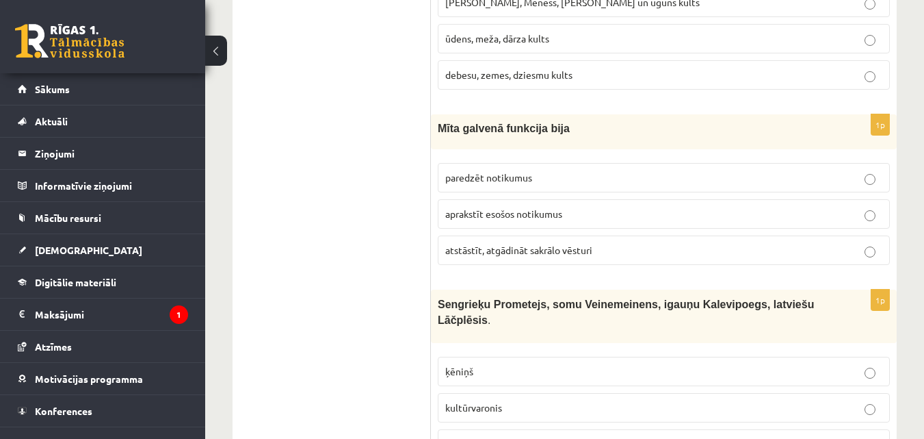
scroll to position [3242, 0]
click at [558, 243] on span "atstāstīt, atgādināt sakrālo vēsturi" at bounding box center [518, 249] width 147 height 12
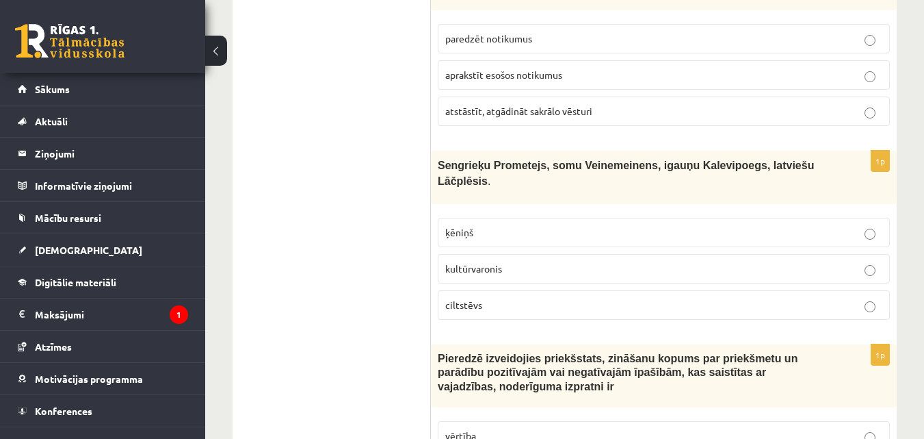
scroll to position [3379, 0]
click at [786, 255] on label "kultūrvaronis" at bounding box center [664, 269] width 452 height 29
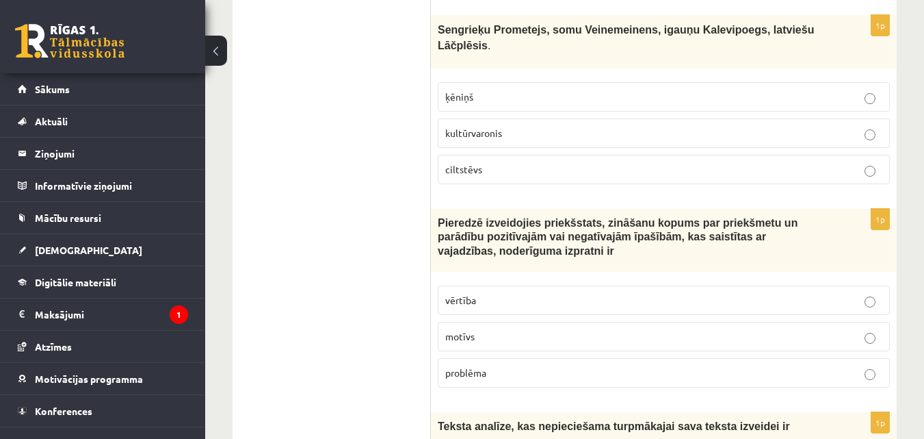
scroll to position [3585, 0]
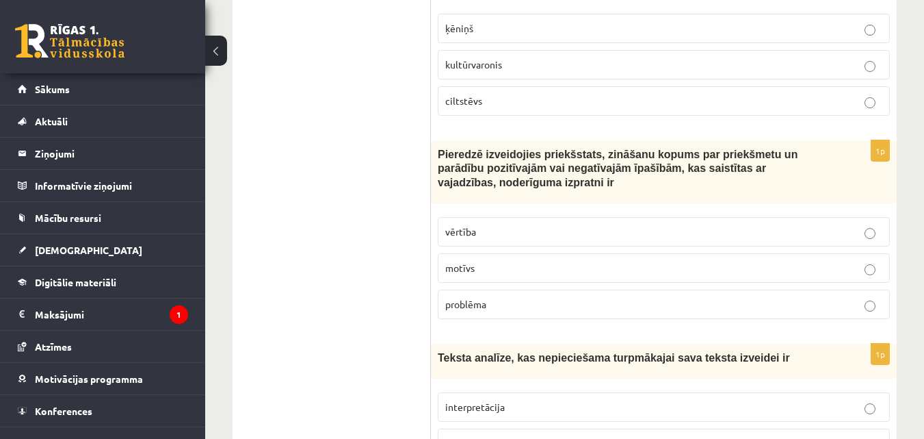
click at [558, 217] on label "vērtība" at bounding box center [664, 231] width 452 height 29
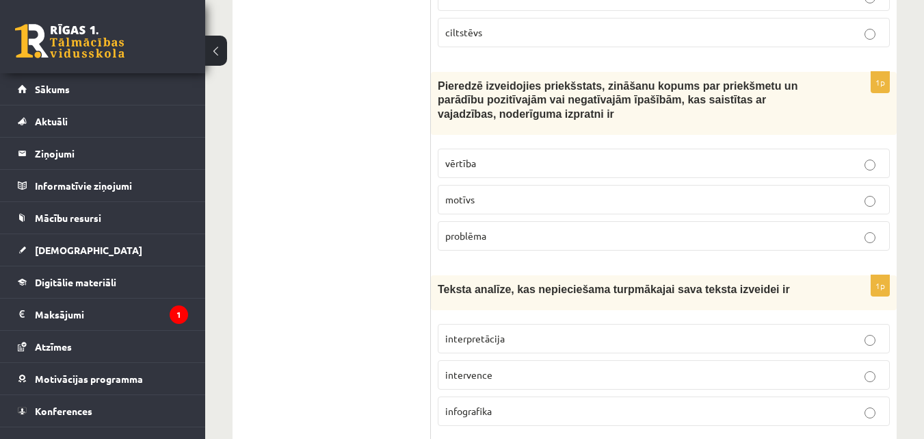
scroll to position [3721, 0]
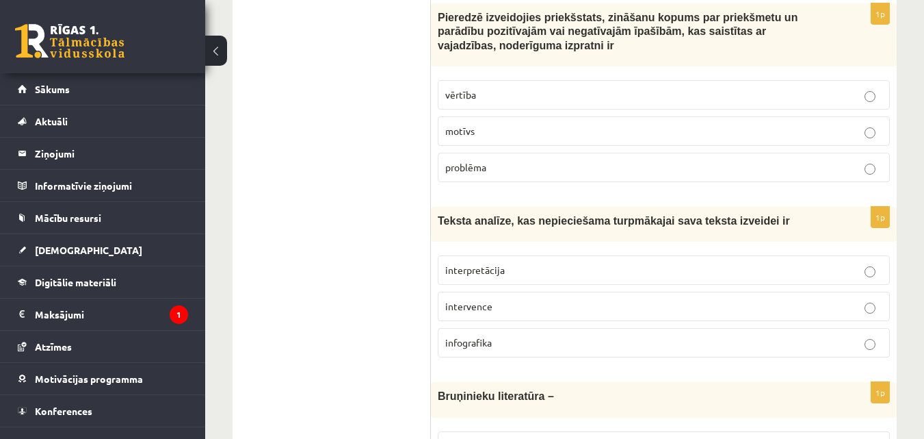
click at [487, 248] on fieldset "interpretācija intervence infografika" at bounding box center [664, 304] width 452 height 113
click at [488, 263] on span "interpretācija" at bounding box center [475, 269] width 60 height 12
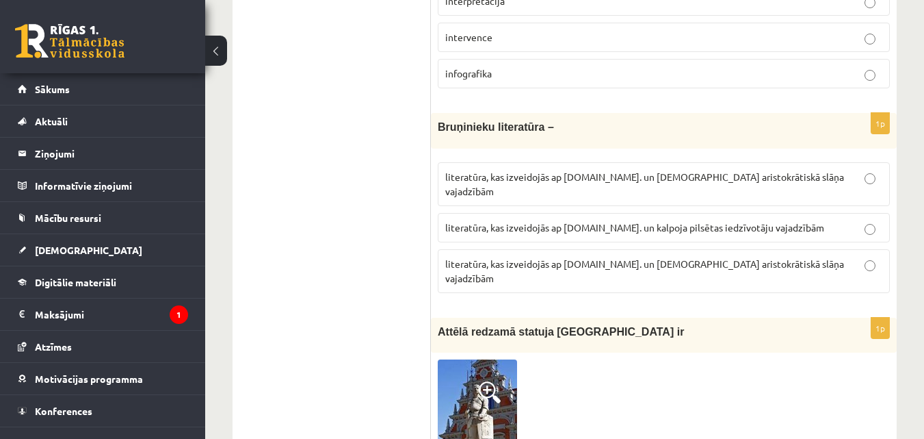
scroll to position [3995, 0]
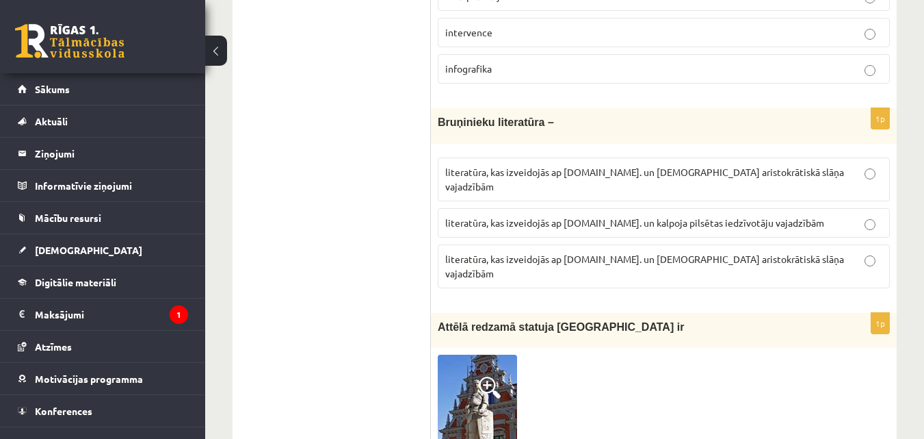
click at [638, 252] on span "literatūra, kas izveidojās ap 12.gs. un kalpoja aristokrātiskā slāņa vajadzībām" at bounding box center [644, 265] width 399 height 27
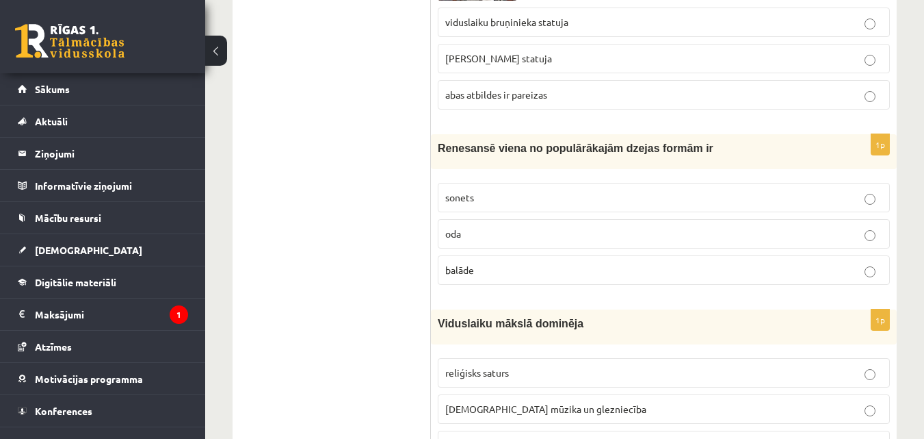
scroll to position [4474, 0]
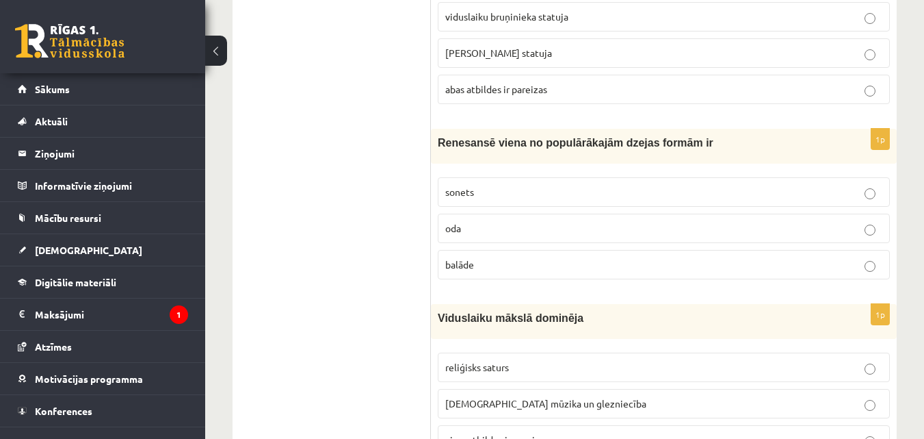
click at [750, 250] on label "balāde" at bounding box center [664, 264] width 452 height 29
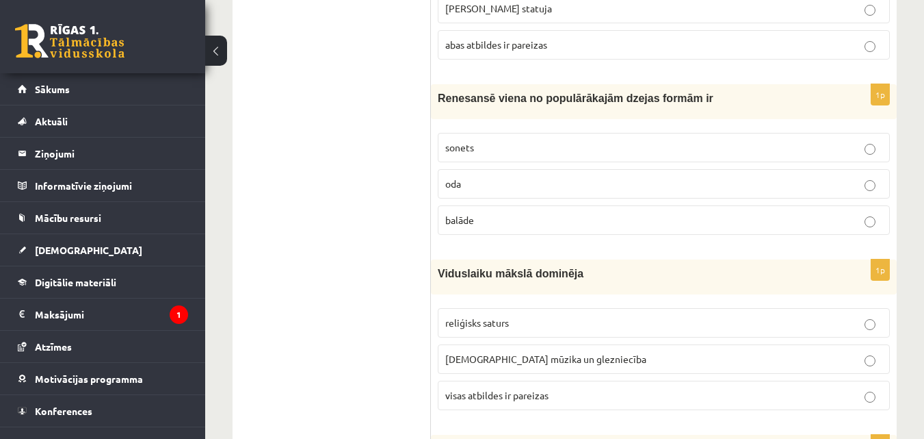
scroll to position [4611, 0]
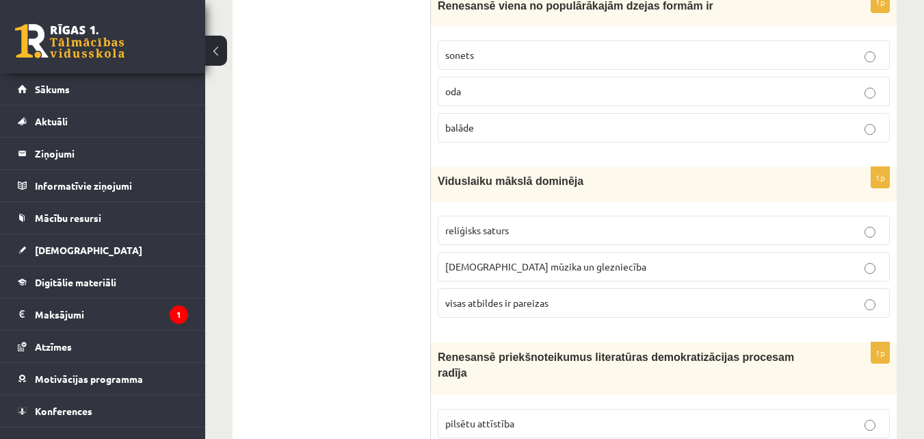
click at [568, 296] on p "visas atbildes ir pareizas" at bounding box center [663, 303] width 437 height 14
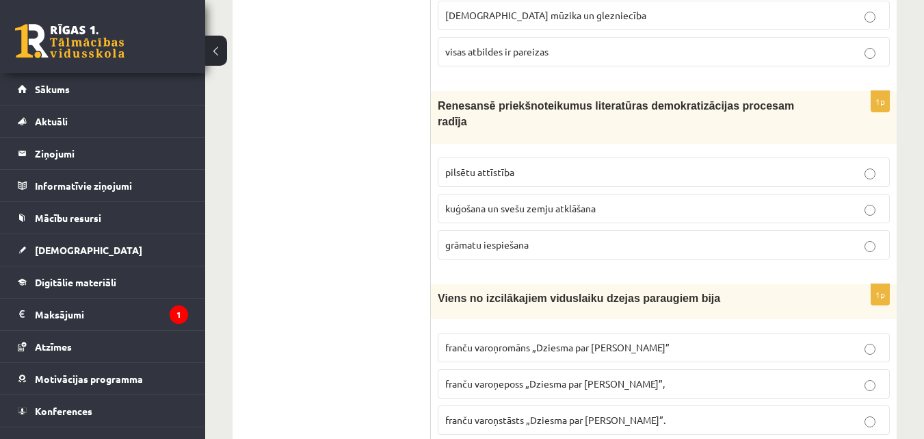
scroll to position [4884, 0]
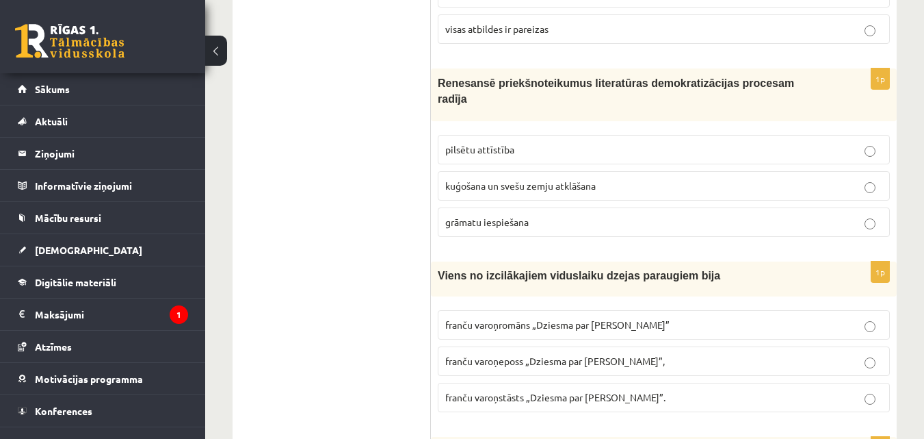
click at [723, 354] on p "franču varoņeposs „Dziesma par Rolandu”," at bounding box center [663, 361] width 437 height 14
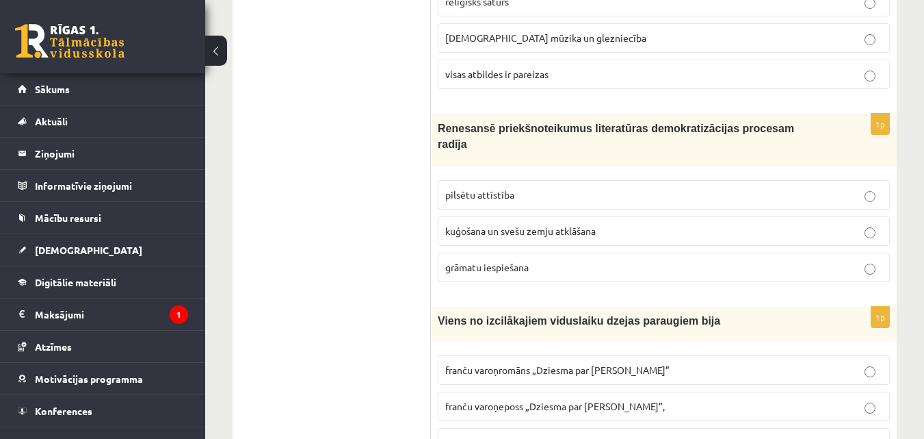
scroll to position [4816, 0]
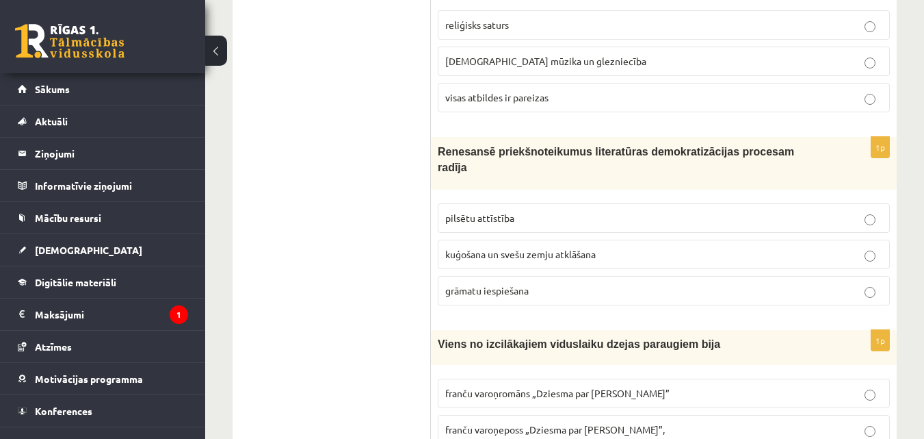
click at [485, 284] on span "grāmatu iespiešana" at bounding box center [486, 290] width 83 height 12
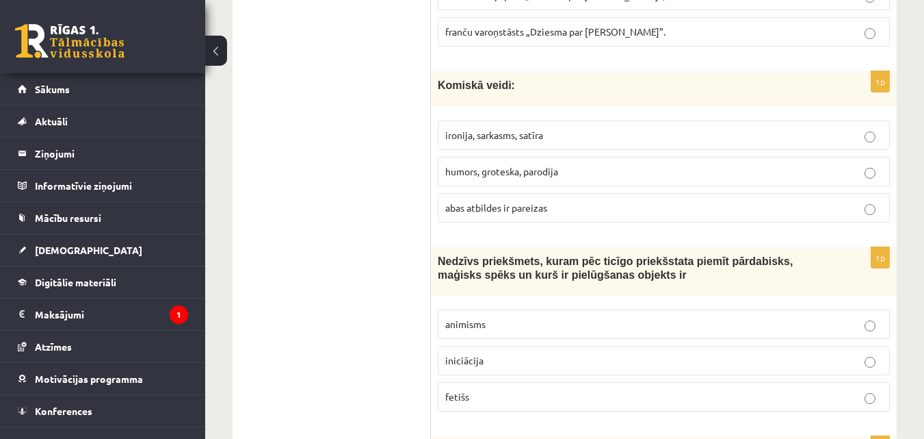
scroll to position [5158, 0]
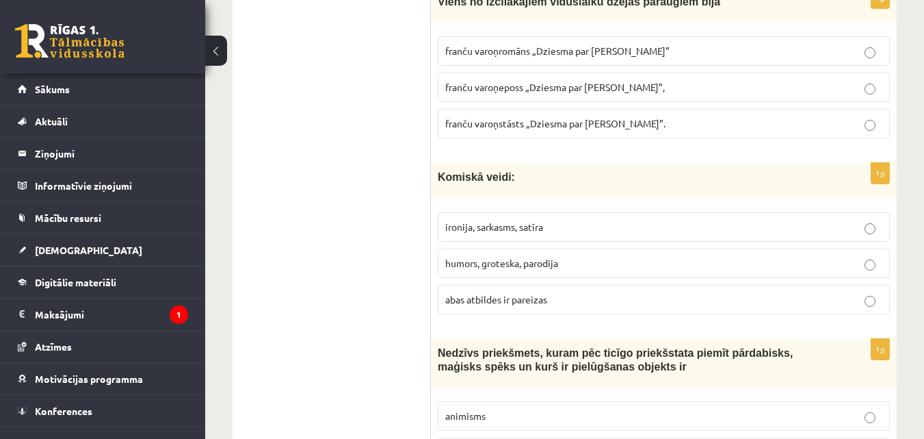
click at [692, 292] on p "abas atbildes ir pareizas" at bounding box center [663, 299] width 437 height 14
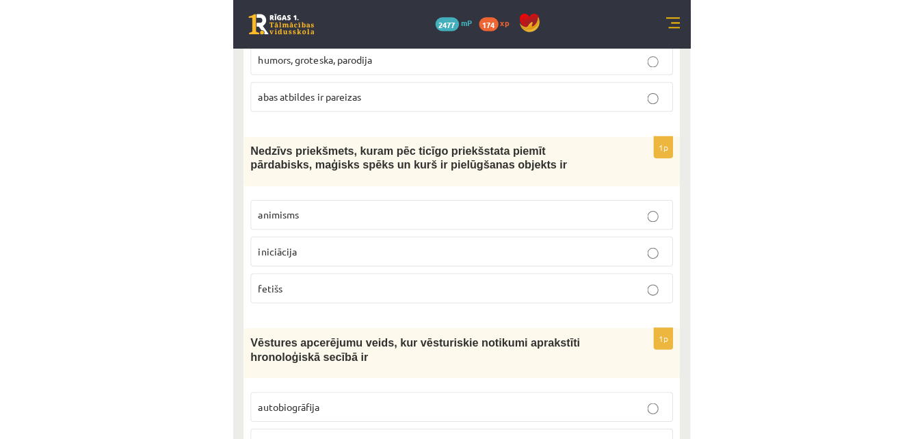
scroll to position [5363, 0]
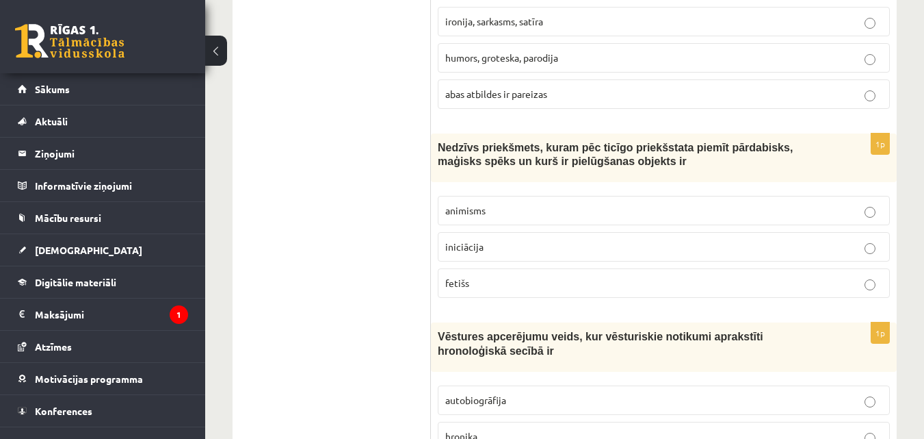
click at [555, 232] on label "iniciācija" at bounding box center [664, 246] width 452 height 29
click at [824, 393] on p "autobiogrāfija" at bounding box center [663, 400] width 437 height 14
click at [682, 429] on p "hronika" at bounding box center [663, 436] width 437 height 14
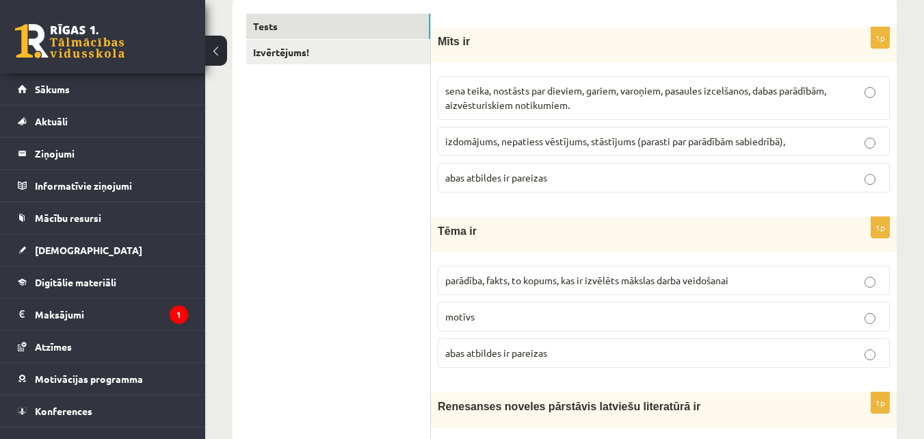
scroll to position [0, 0]
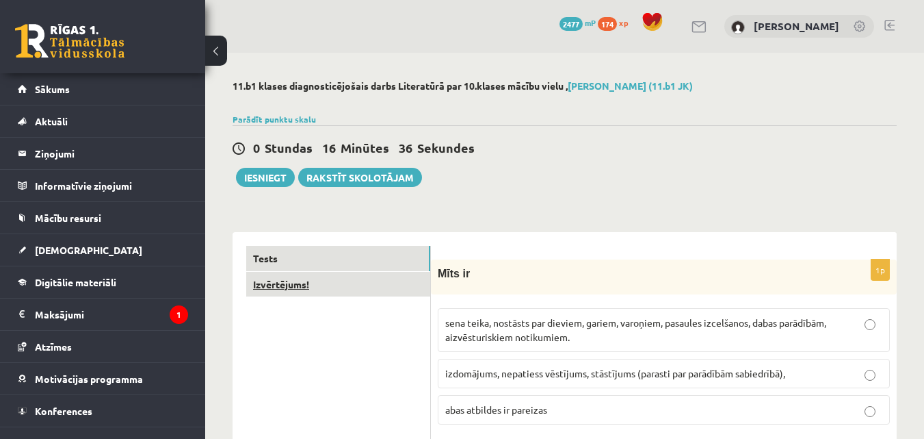
click at [346, 290] on link "Izvērtējums!" at bounding box center [338, 284] width 184 height 25
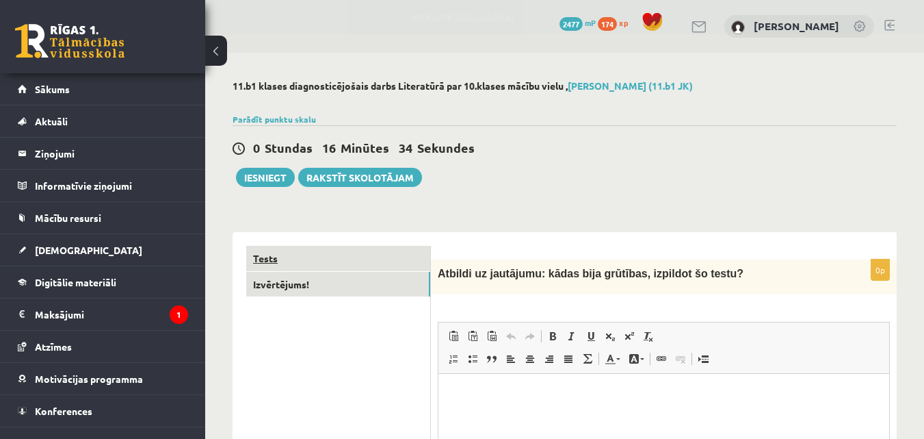
click at [332, 264] on link "Tests" at bounding box center [338, 258] width 184 height 25
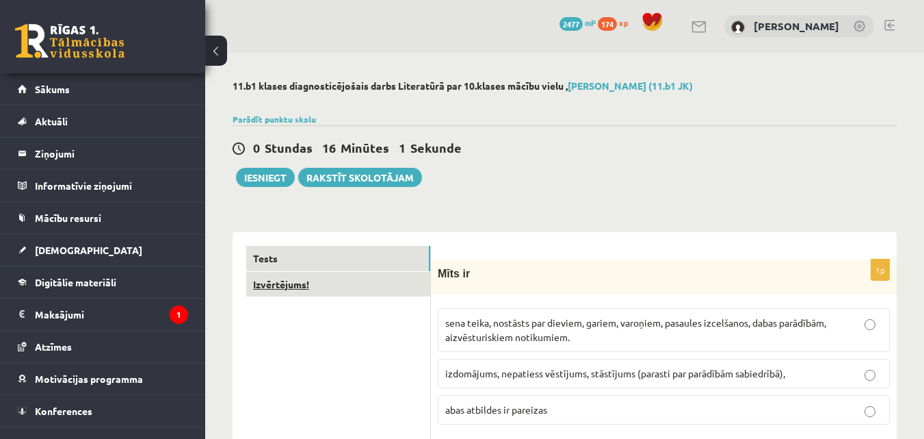
click at [321, 297] on link "Izvērtējums!" at bounding box center [338, 284] width 184 height 25
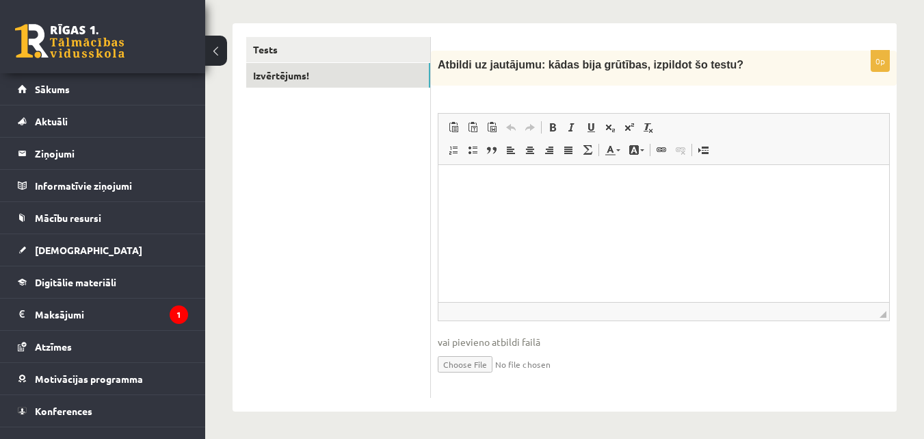
scroll to position [210, 0]
click at [535, 200] on html at bounding box center [664, 185] width 451 height 42
click at [321, 52] on link "Tests" at bounding box center [338, 48] width 184 height 25
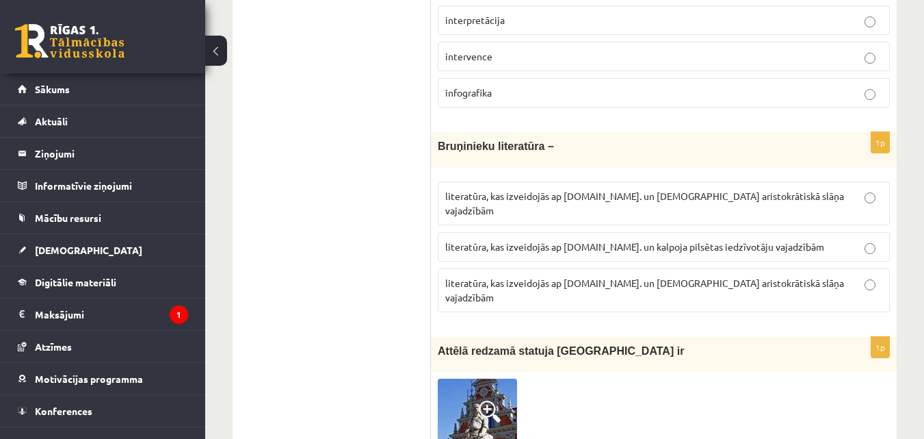
scroll to position [5363, 0]
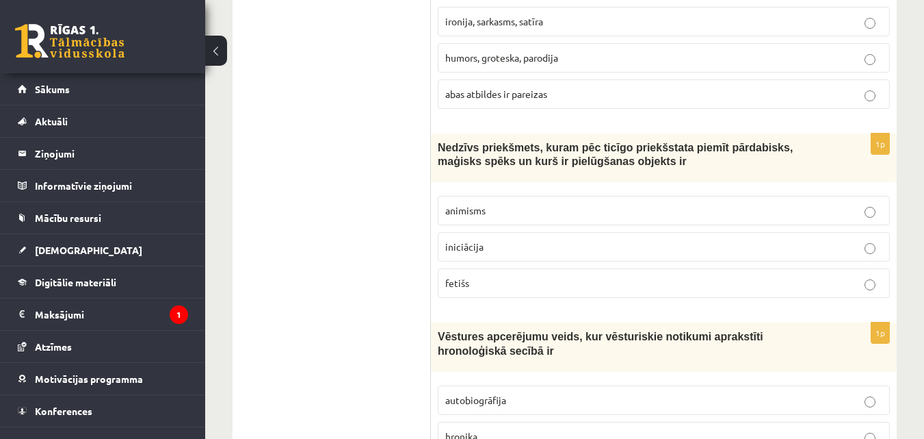
click at [624, 217] on div "1p Nedzīvs priekšmets, kuram pēc ticīgo priekšstata piemīt pārdabisks, maģisks …" at bounding box center [664, 221] width 466 height 176
click at [584, 203] on p "animisms" at bounding box center [663, 210] width 437 height 14
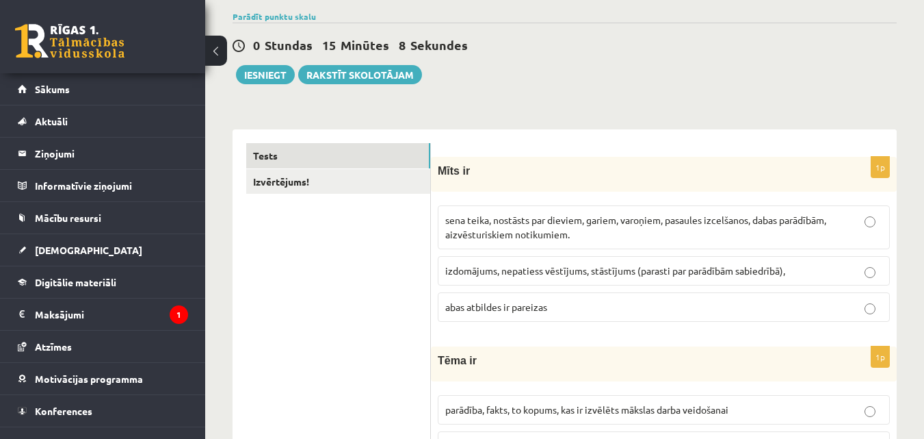
scroll to position [0, 0]
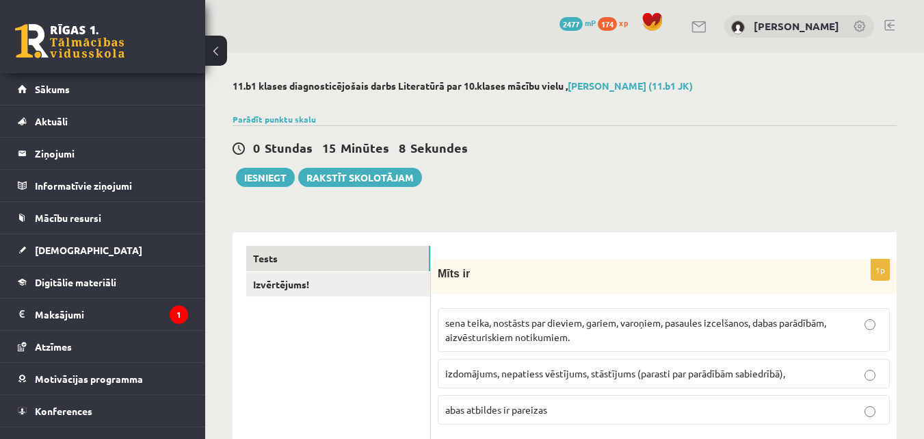
click at [312, 293] on link "Izvērtējums!" at bounding box center [338, 284] width 184 height 25
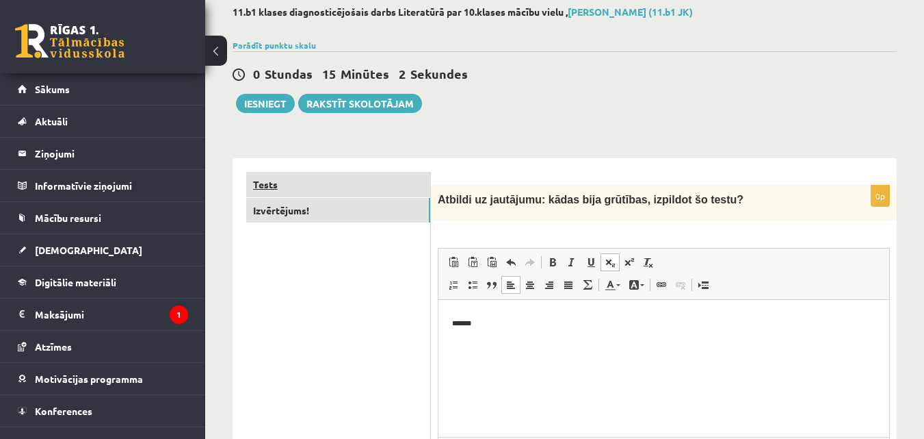
click at [315, 185] on link "Tests" at bounding box center [338, 184] width 184 height 25
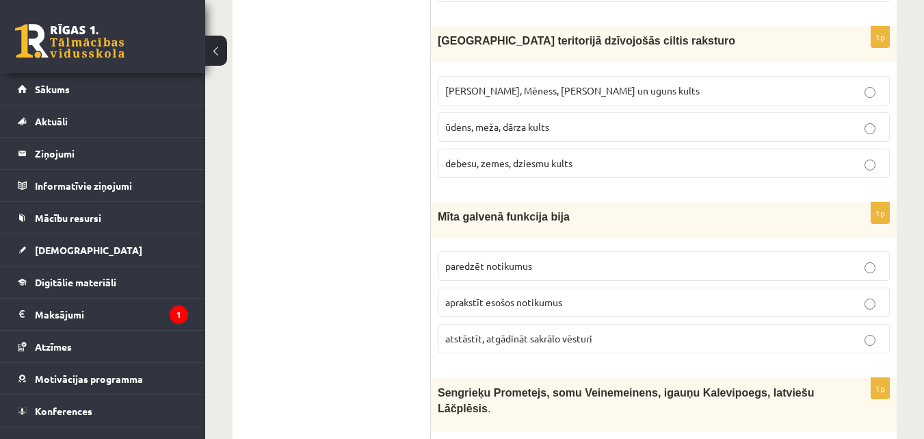
scroll to position [5363, 0]
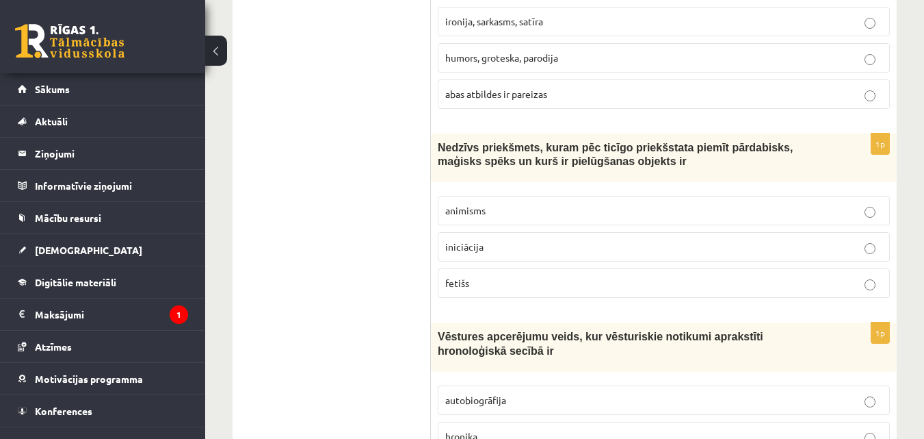
click at [543, 268] on label "fetišs" at bounding box center [664, 282] width 452 height 29
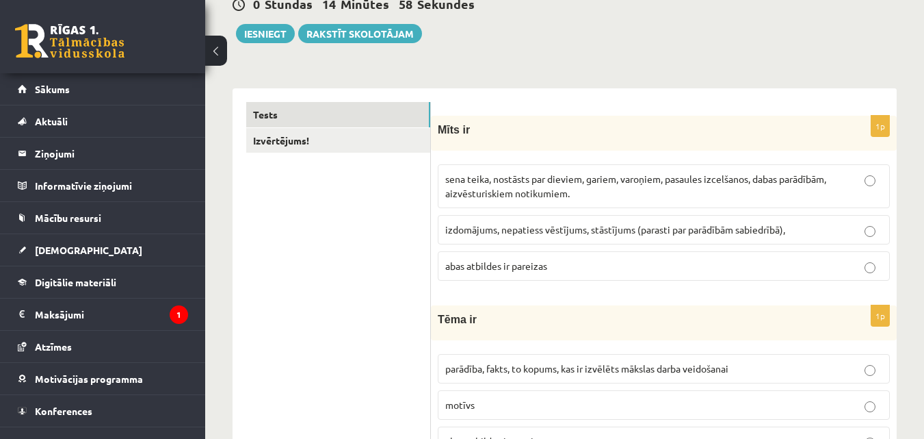
scroll to position [0, 0]
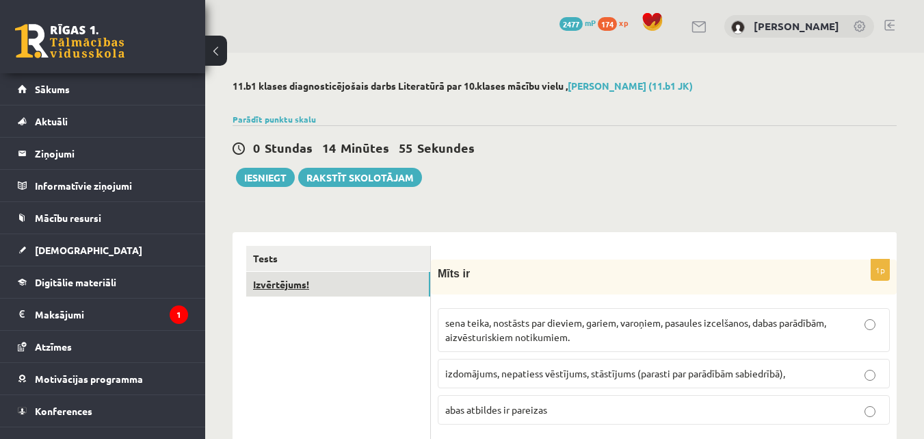
click at [379, 287] on link "Izvērtējums!" at bounding box center [338, 284] width 184 height 25
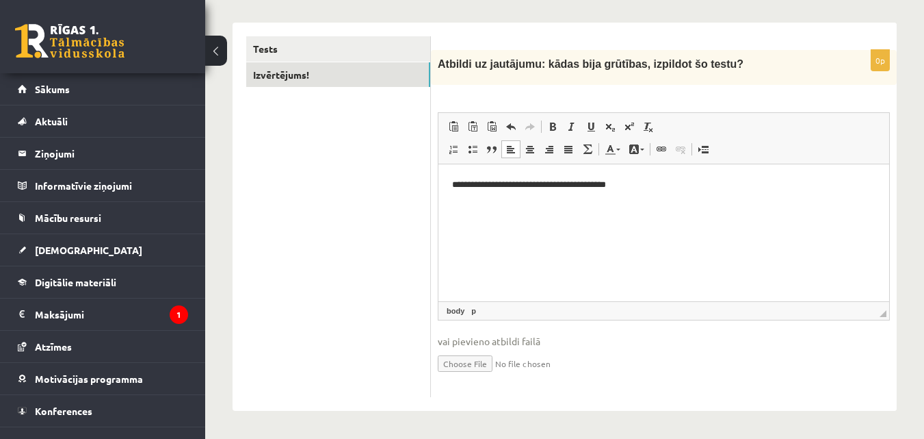
scroll to position [5, 0]
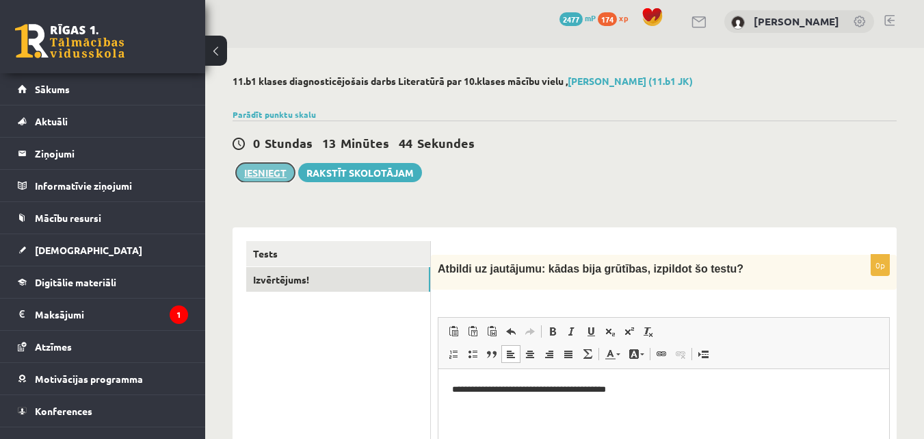
click at [259, 179] on button "Iesniegt" at bounding box center [265, 172] width 59 height 19
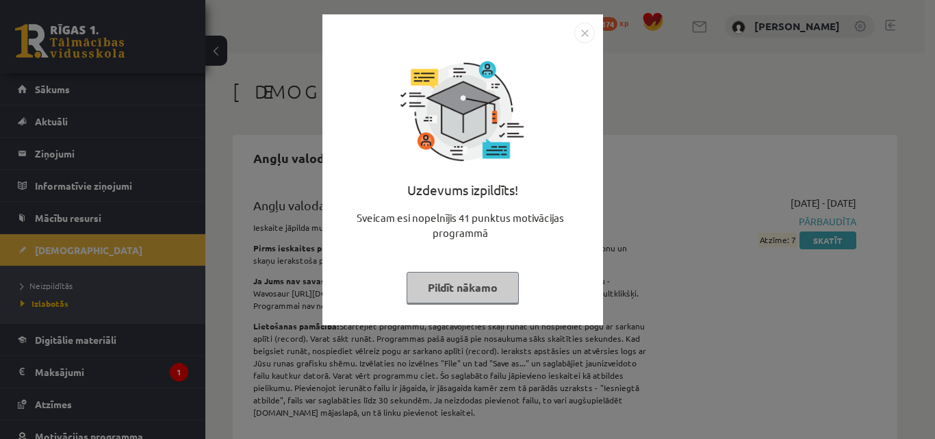
click at [572, 39] on div at bounding box center [462, 33] width 264 height 21
click at [594, 32] on img "Close" at bounding box center [584, 33] width 21 height 21
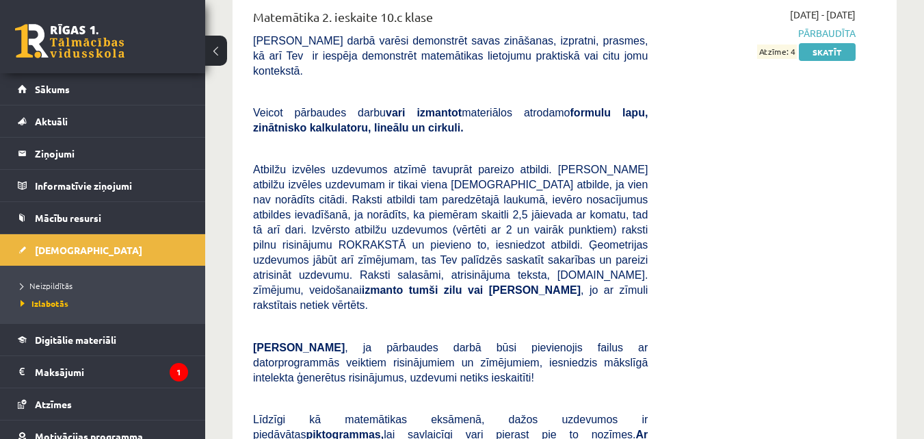
scroll to position [5268, 0]
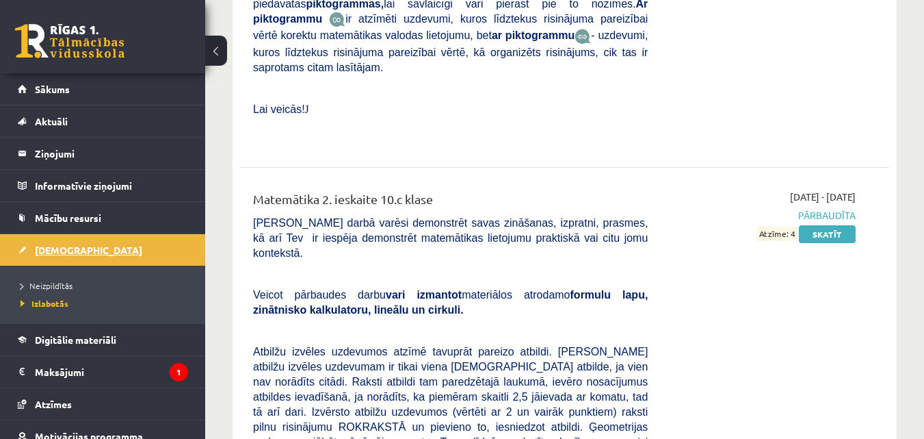
click at [94, 239] on link "[DEMOGRAPHIC_DATA]" at bounding box center [103, 249] width 170 height 31
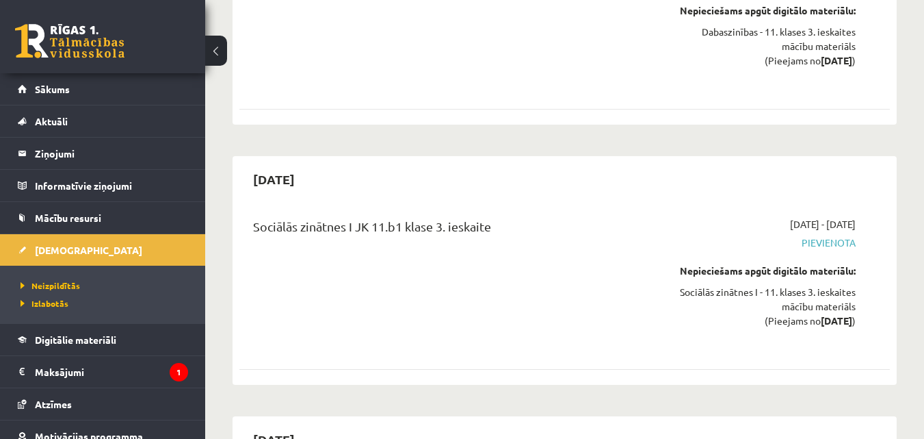
scroll to position [5268, 0]
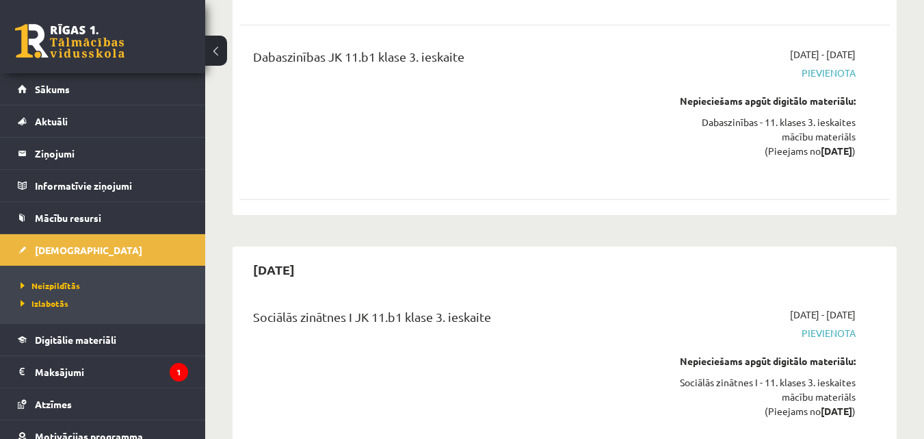
drag, startPoint x: 794, startPoint y: 160, endPoint x: 830, endPoint y: 160, distance: 36.3
click at [830, 307] on span "[DATE] - [DATE]" at bounding box center [823, 314] width 66 height 14
click at [859, 307] on div "[DATE] - [DATE] [GEOGRAPHIC_DATA] Nepieciešams apgūt digitālo materiālu: Sociāl…" at bounding box center [762, 372] width 208 height 130
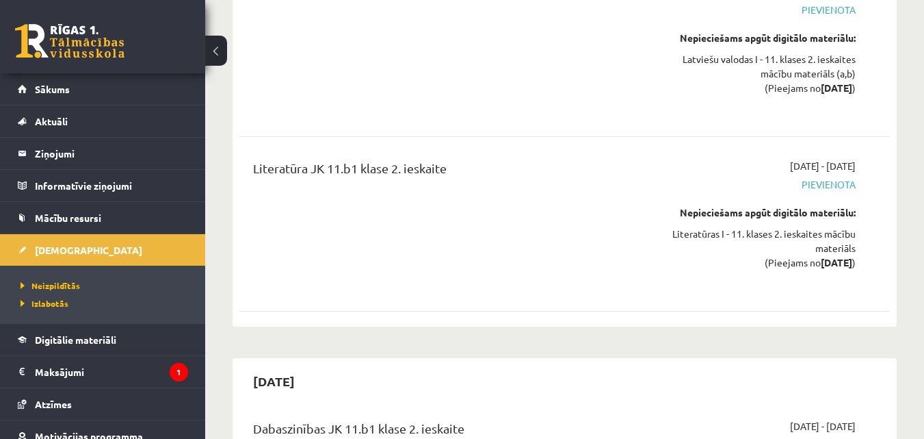
scroll to position [4310, 0]
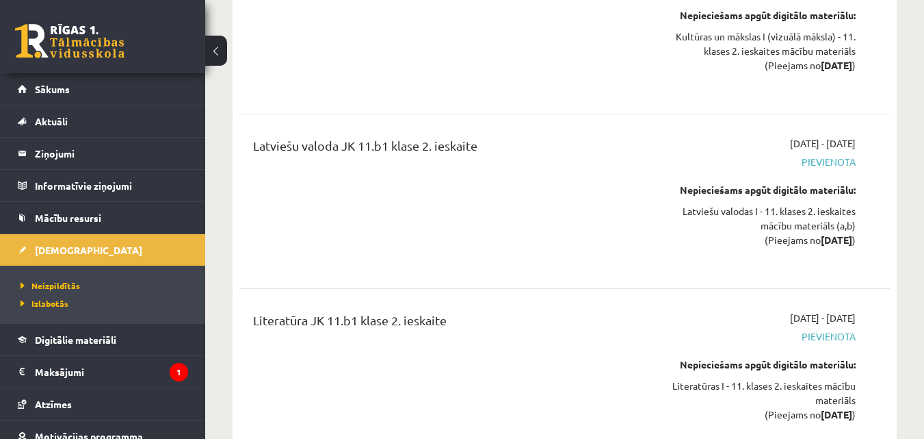
drag, startPoint x: 923, startPoint y: 216, endPoint x: 934, endPoint y: 158, distance: 58.5
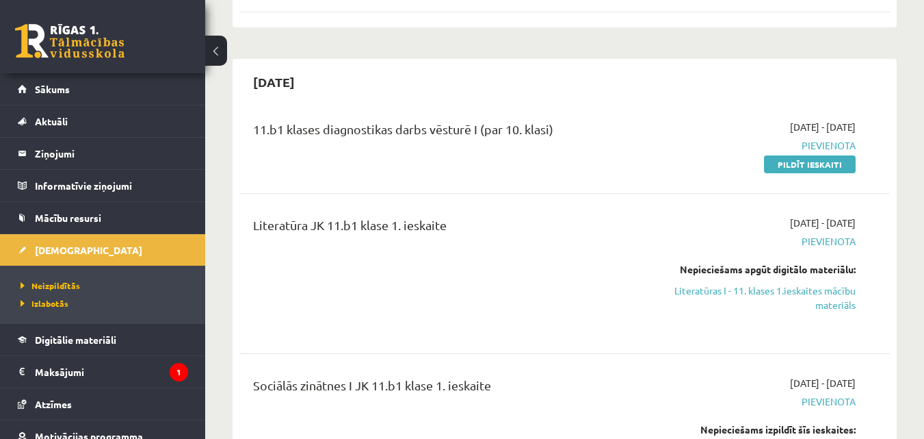
scroll to position [87, 0]
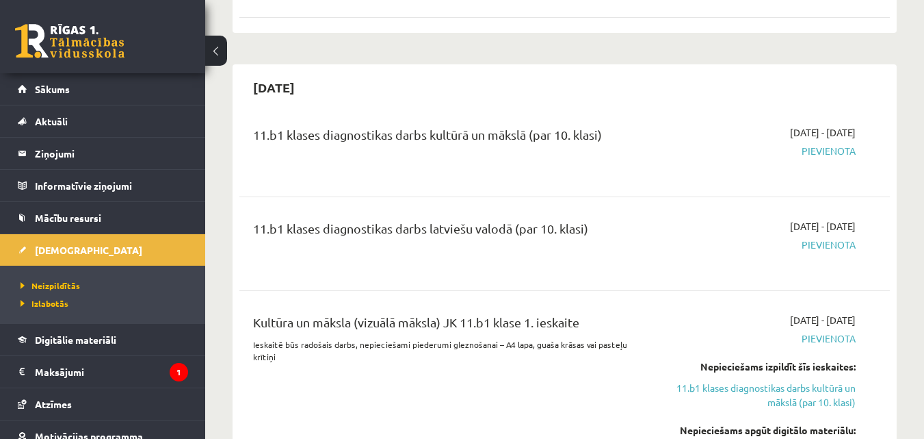
scroll to position [840, 0]
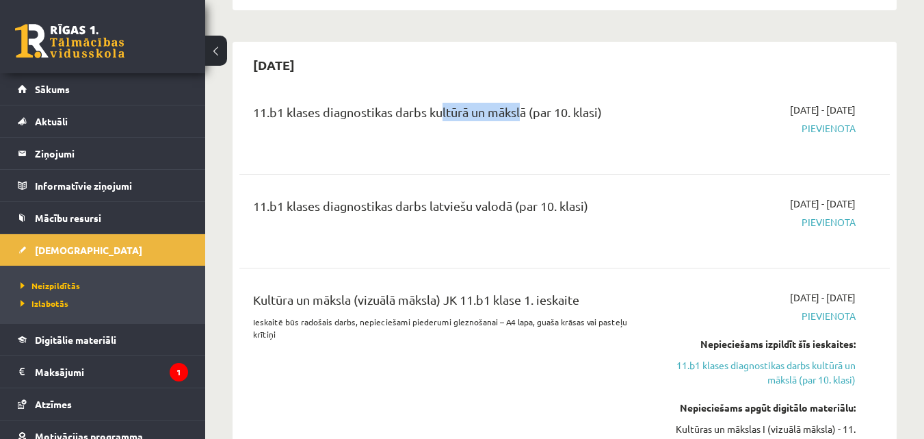
drag, startPoint x: 439, startPoint y: 114, endPoint x: 520, endPoint y: 115, distance: 81.4
click at [520, 115] on div "11.b1 klases diagnostikas darbs kultūrā un mākslā (par 10. klasi)" at bounding box center [450, 115] width 395 height 25
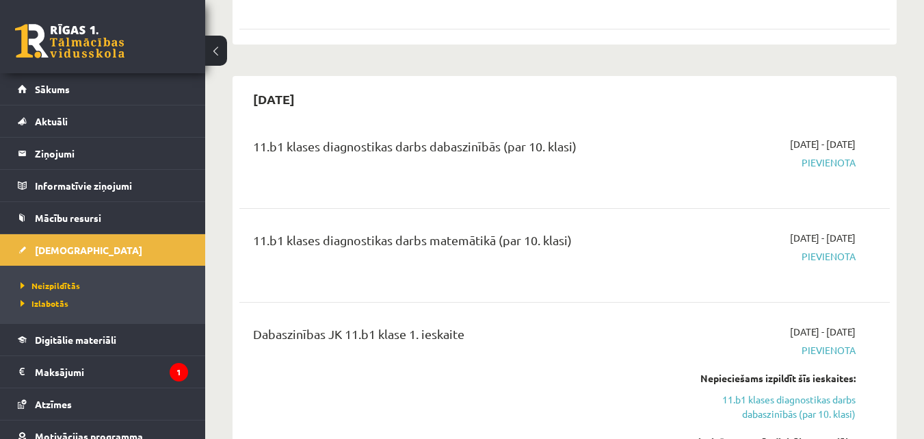
scroll to position [1729, 0]
